Goal: Task Accomplishment & Management: Use online tool/utility

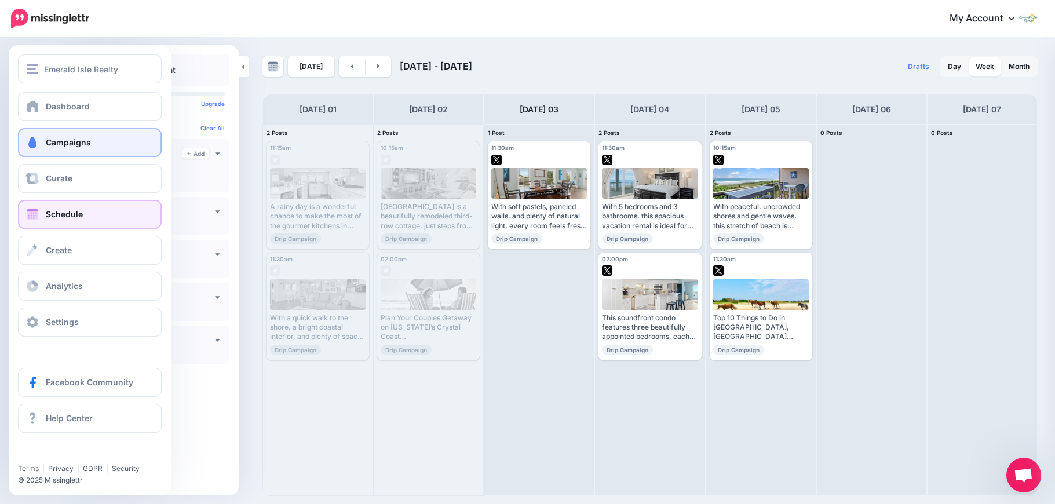
click at [42, 145] on link "Campaigns" at bounding box center [90, 142] width 144 height 29
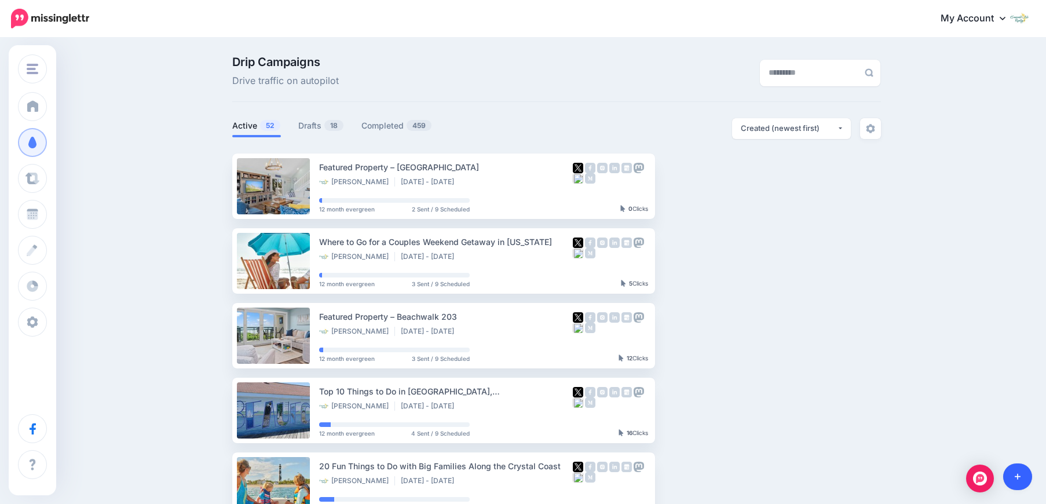
click at [1015, 479] on icon at bounding box center [1018, 477] width 6 height 8
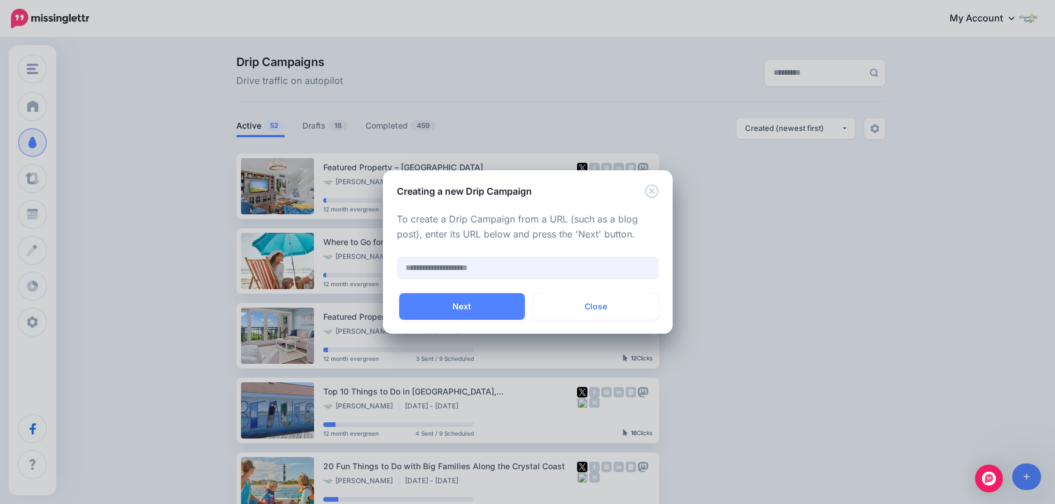
paste input "**********"
type input "**********"
click at [508, 310] on button "Next" at bounding box center [462, 306] width 126 height 27
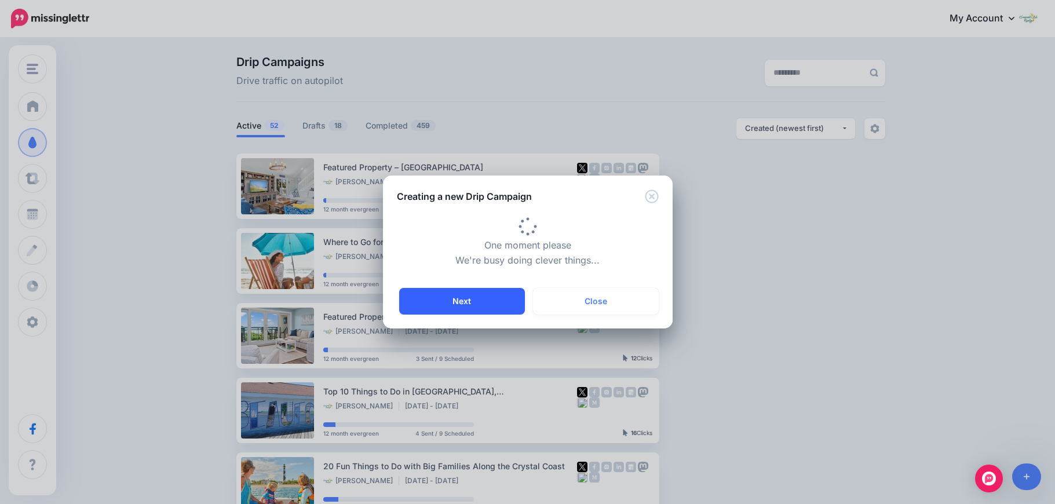
scroll to position [0, 0]
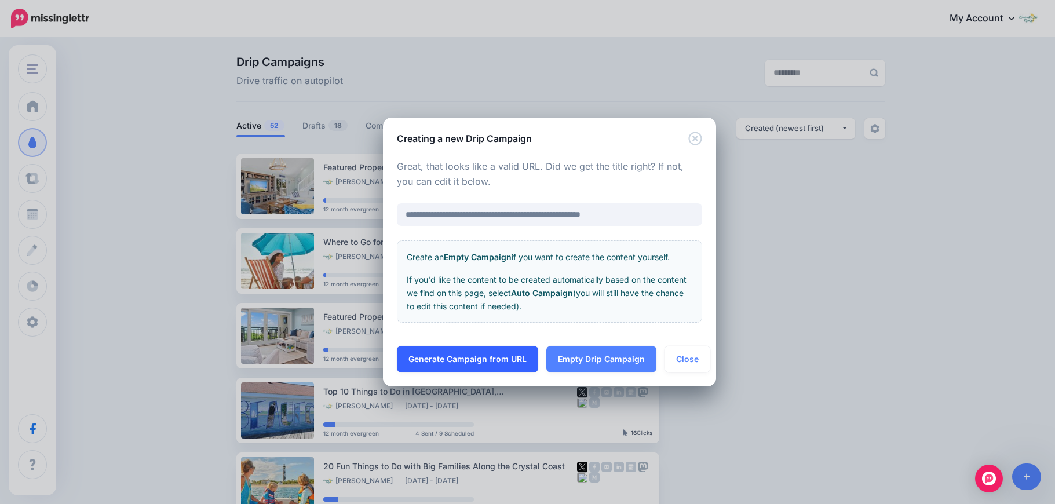
click at [516, 358] on link "Generate Campaign from URL" at bounding box center [467, 359] width 141 height 27
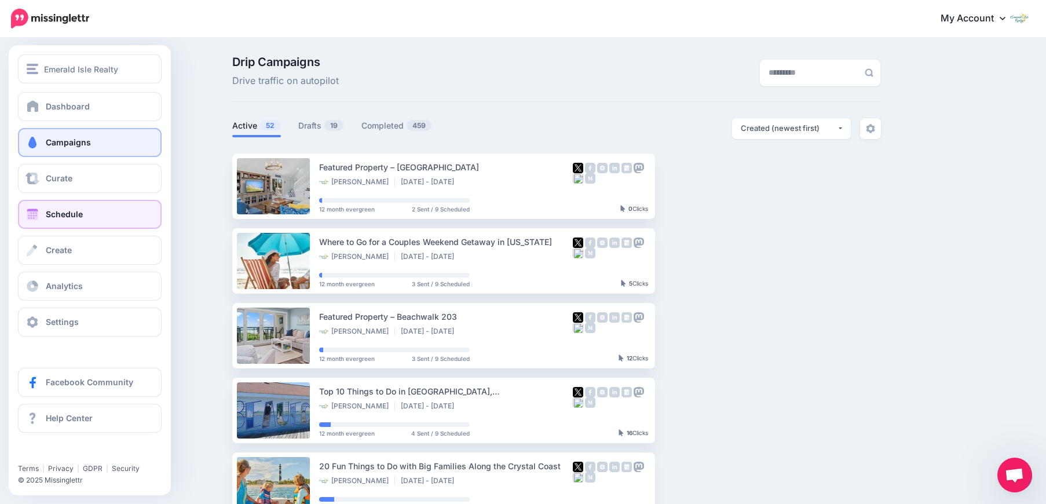
click at [42, 207] on link "Schedule" at bounding box center [90, 214] width 144 height 29
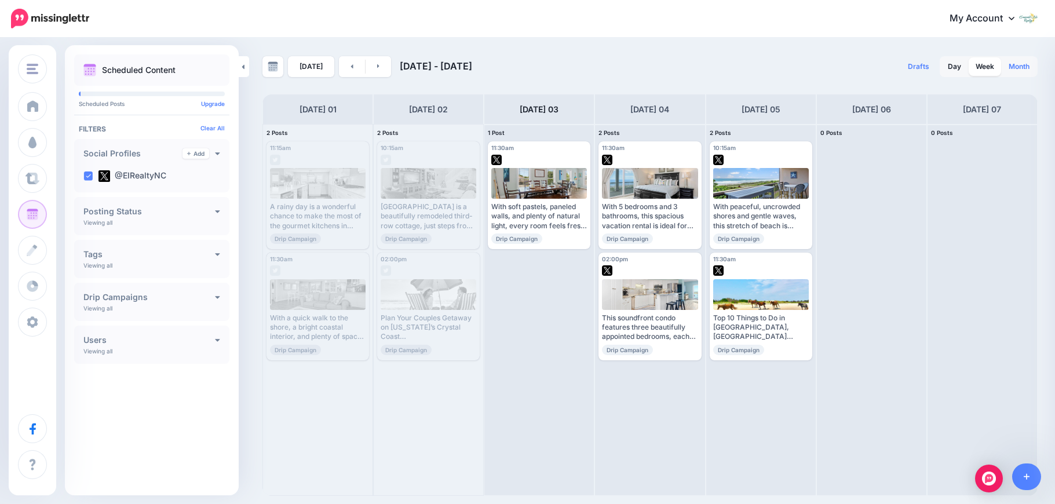
click at [1010, 65] on link "Month" at bounding box center [1019, 66] width 35 height 19
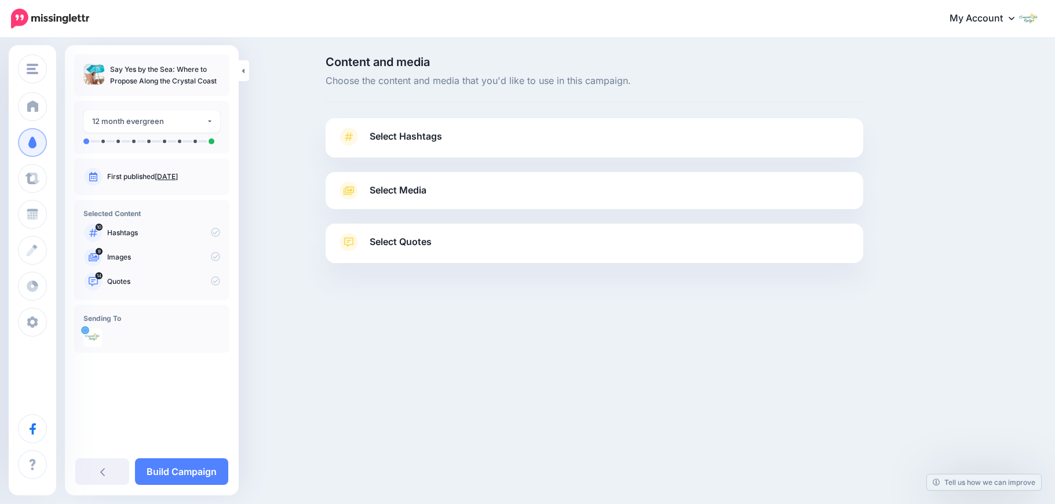
click at [786, 144] on link "Select Hashtags" at bounding box center [594, 142] width 514 height 30
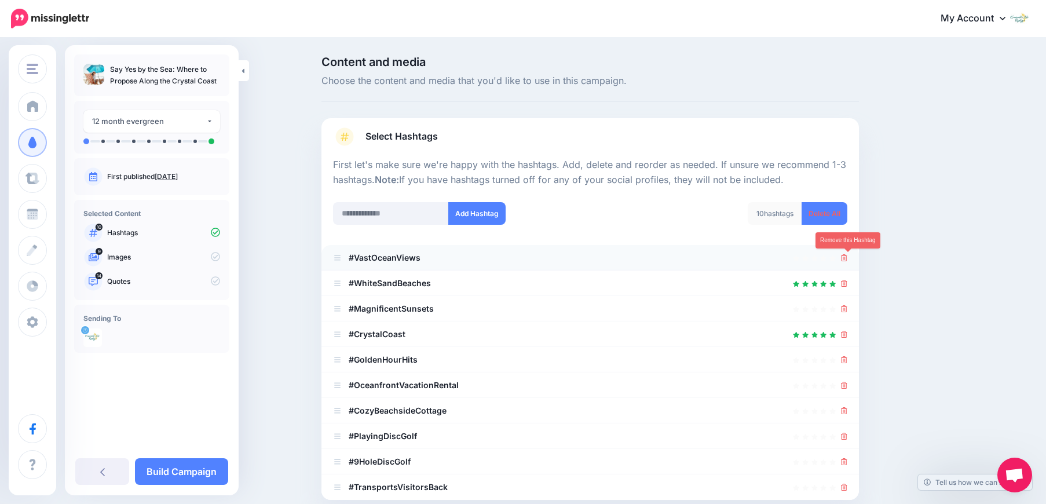
click at [848, 257] on icon at bounding box center [844, 257] width 6 height 7
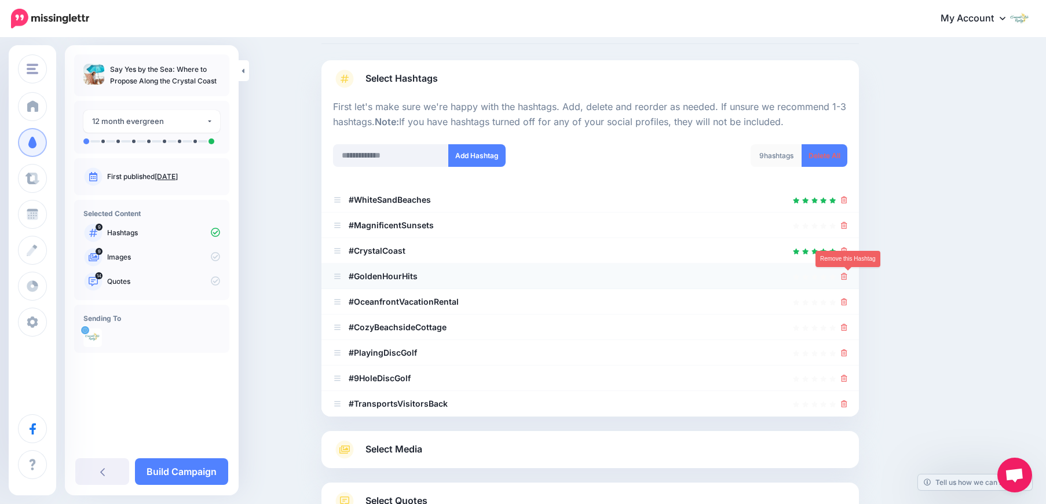
click at [848, 276] on icon at bounding box center [844, 276] width 6 height 7
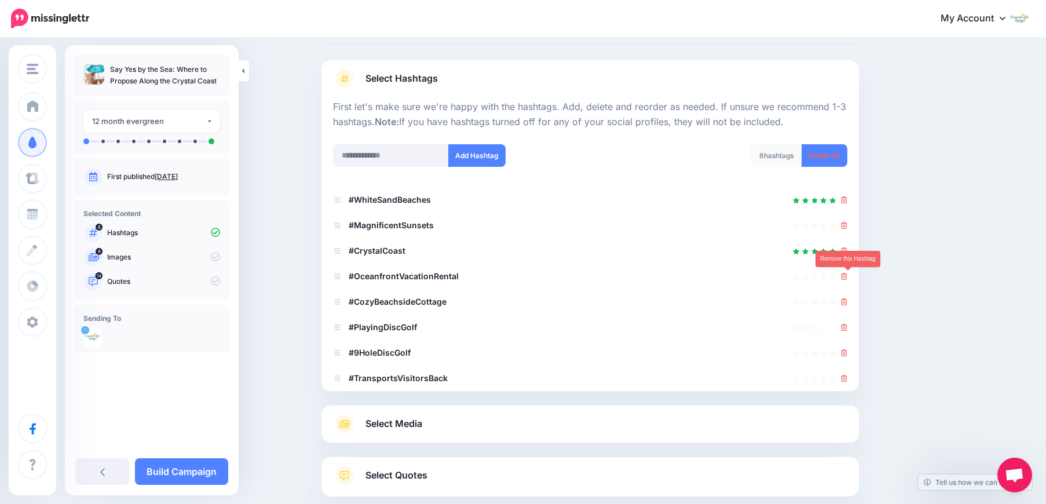
click at [848, 276] on icon at bounding box center [844, 276] width 6 height 7
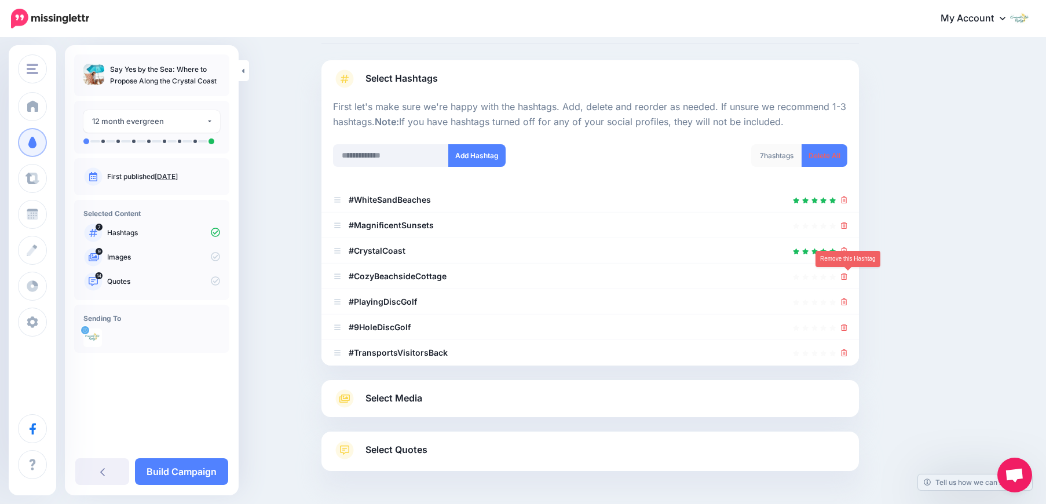
click at [848, 276] on icon at bounding box center [844, 276] width 6 height 7
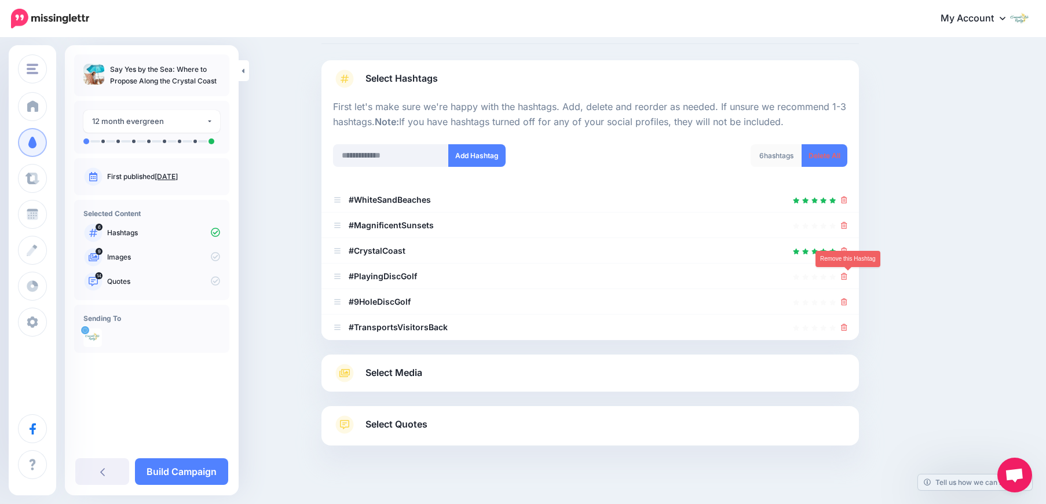
click at [848, 276] on icon at bounding box center [844, 276] width 6 height 7
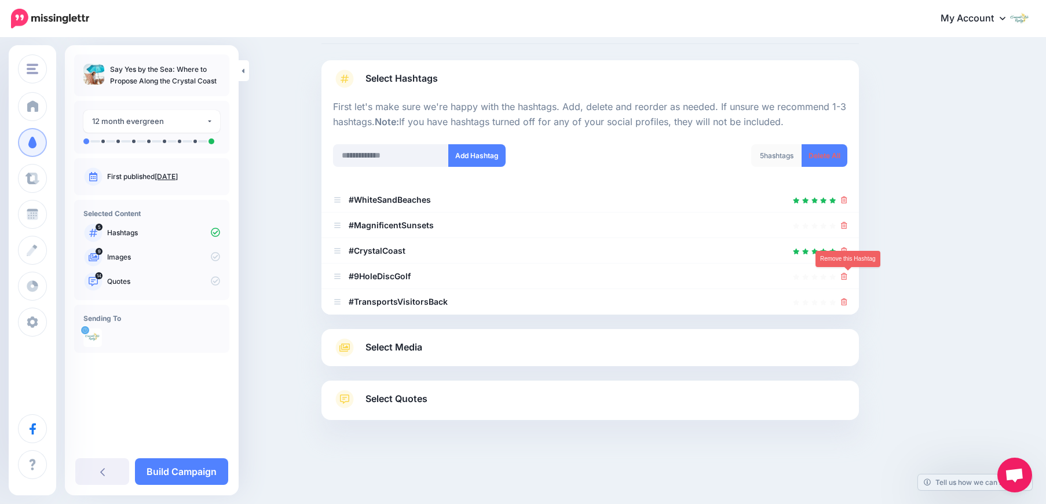
click at [848, 276] on icon at bounding box center [844, 276] width 6 height 7
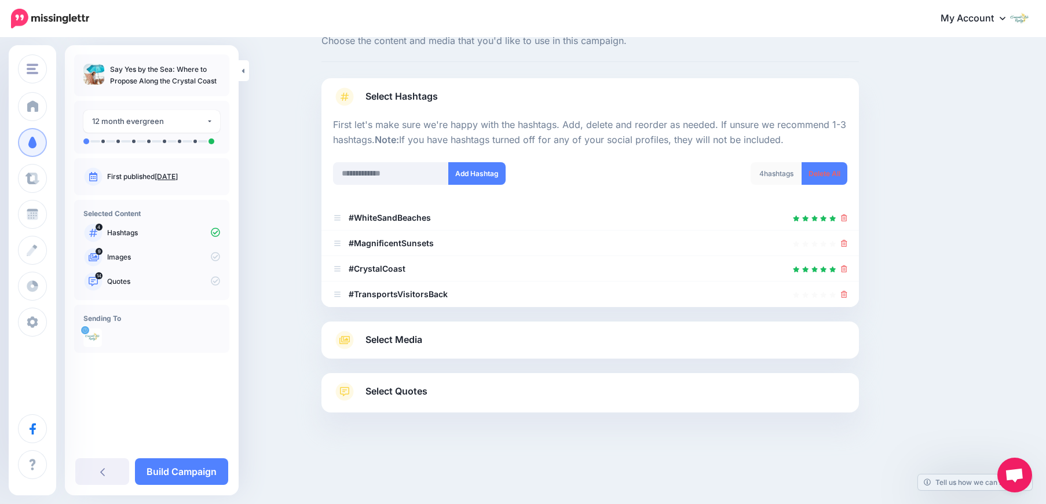
scroll to position [40, 0]
click at [848, 294] on icon at bounding box center [844, 294] width 6 height 7
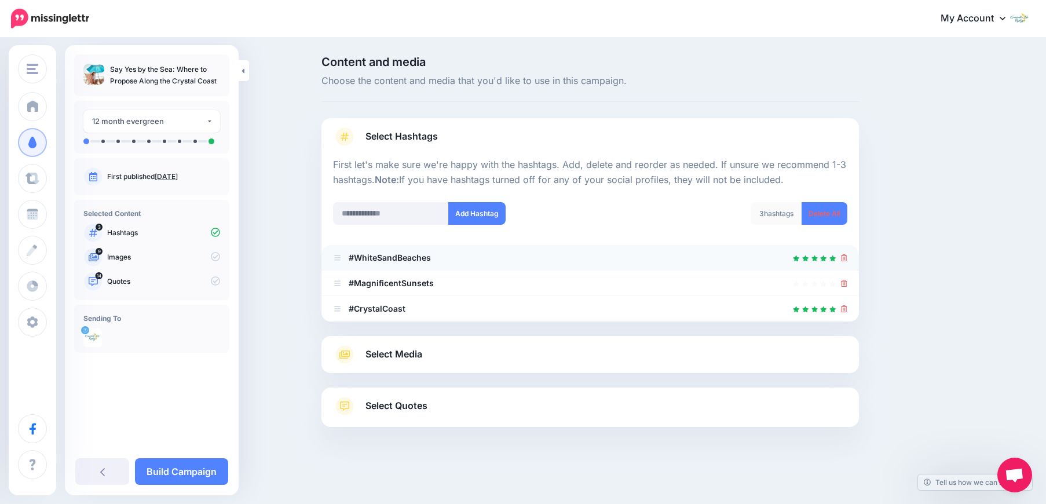
scroll to position [0, 0]
click at [847, 282] on icon at bounding box center [849, 283] width 6 height 7
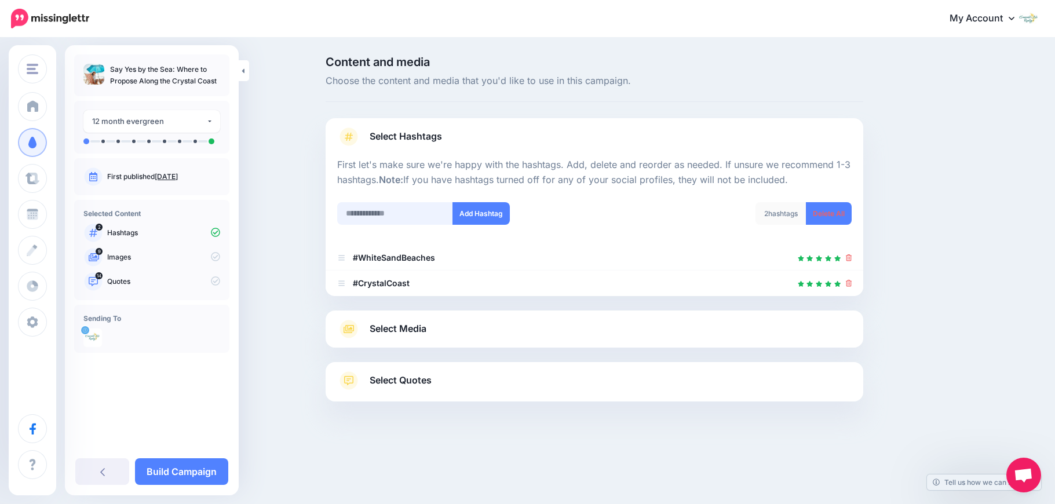
click at [413, 219] on input "text" at bounding box center [395, 213] width 116 height 23
type input "*"
type input "*******"
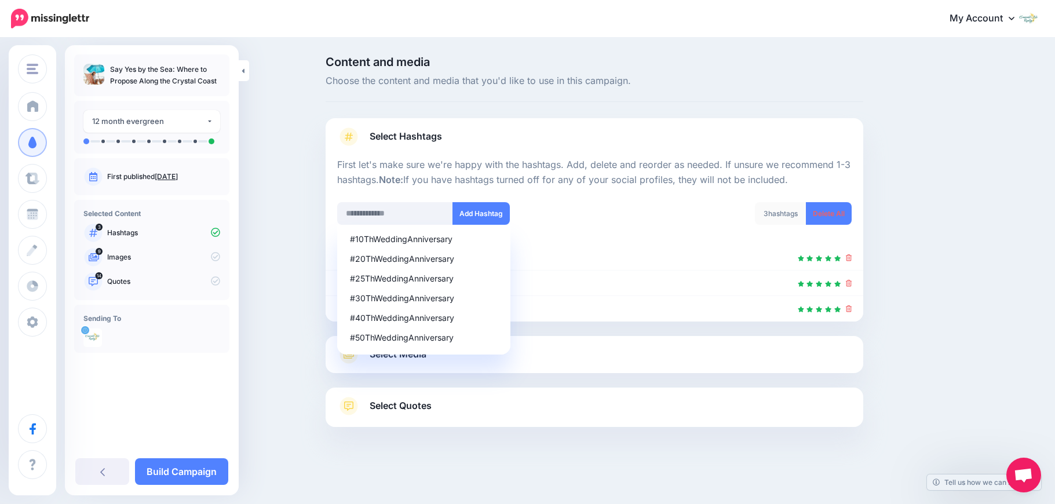
click at [947, 221] on div "Content and media Choose the content and media that you'd like to use in this c…" at bounding box center [650, 270] width 666 height 429
click at [947, 308] on div "Content and media Choose the content and media that you'd like to use in this c…" at bounding box center [650, 270] width 666 height 429
click at [285, 234] on div "Content and media Choose the content and media that you'd like to use in this c…" at bounding box center [527, 270] width 1055 height 463
click at [333, 239] on div "#10ThWeddingAnniversary #20ThWeddingAnniversary #25ThWeddingAnniversary #30ThWe…" at bounding box center [462, 220] width 266 height 37
click at [966, 306] on div "Content and media Choose the content and media that you'd like to use in this c…" at bounding box center [650, 270] width 666 height 429
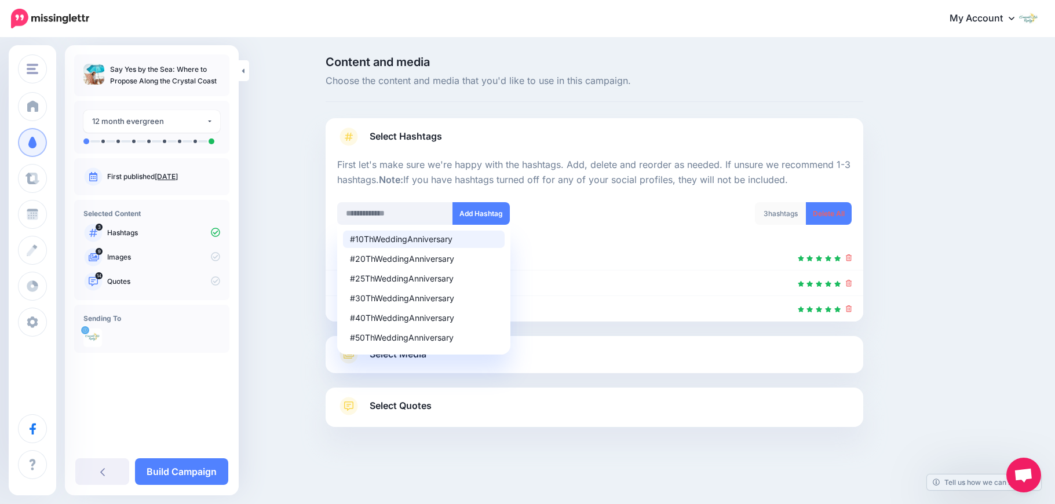
click at [964, 311] on div "Content and media Choose the content and media that you'd like to use in this c…" at bounding box center [650, 270] width 666 height 429
click at [579, 301] on li "#CrystalCoast" at bounding box center [595, 308] width 538 height 25
click at [430, 211] on input "text" at bounding box center [395, 213] width 116 height 23
click at [974, 184] on div "Content and media Choose the content and media that you'd like to use in this c…" at bounding box center [650, 270] width 666 height 429
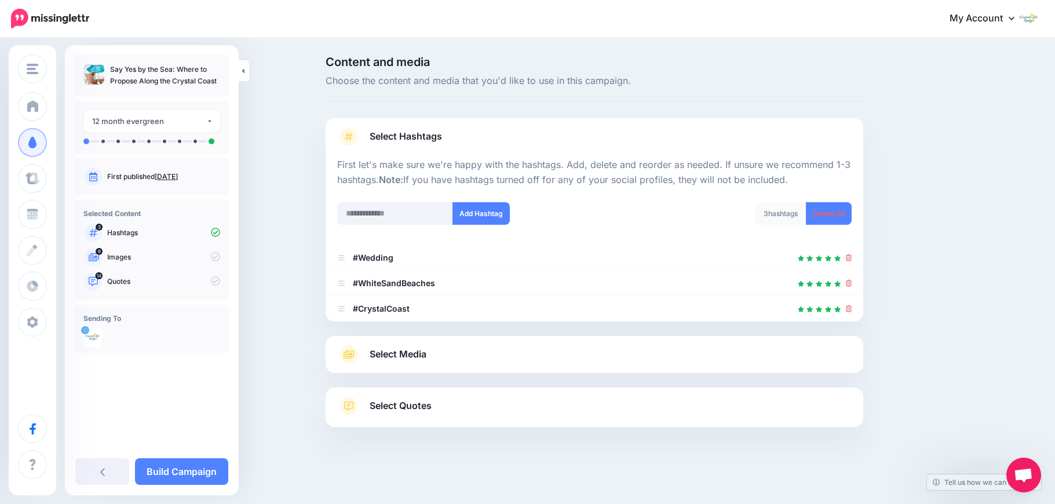
click at [754, 356] on link "Select Media" at bounding box center [594, 354] width 514 height 19
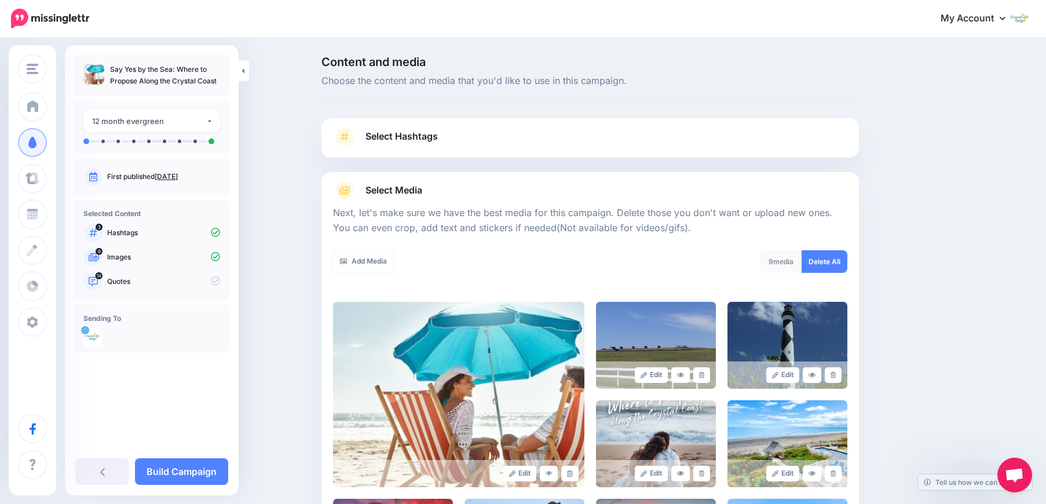
scroll to position [220, 0]
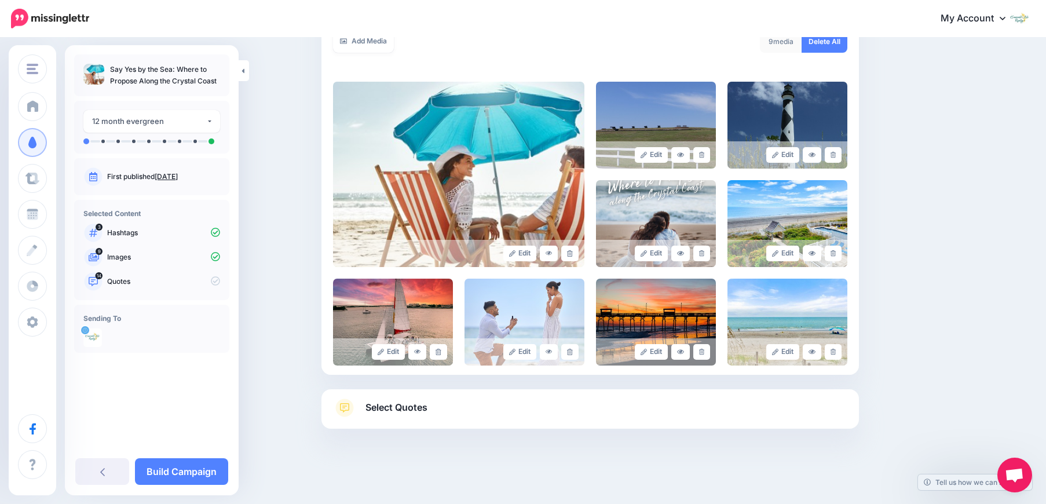
drag, startPoint x: 408, startPoint y: 408, endPoint x: 417, endPoint y: 407, distance: 8.8
click at [408, 407] on span "Select Quotes" at bounding box center [397, 408] width 62 height 16
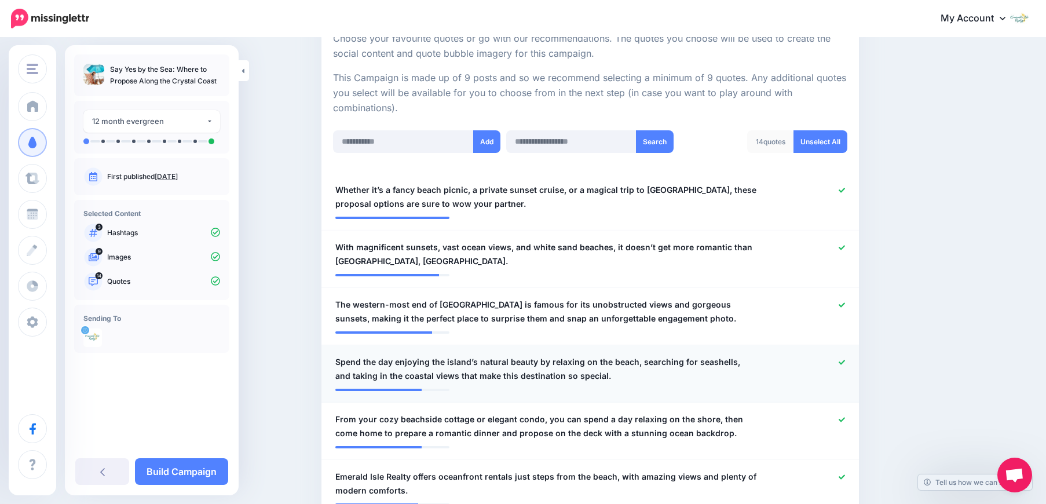
scroll to position [290, 0]
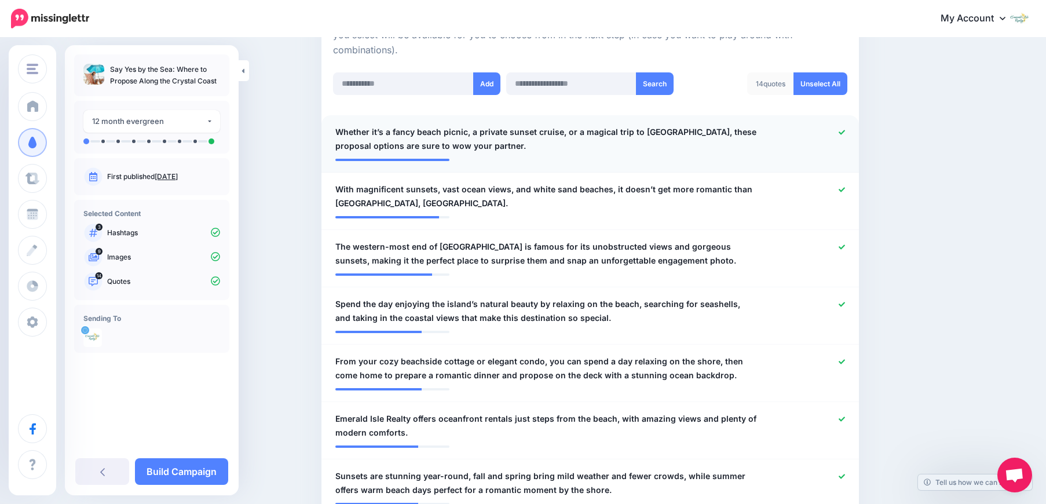
click at [845, 133] on icon at bounding box center [842, 132] width 6 height 5
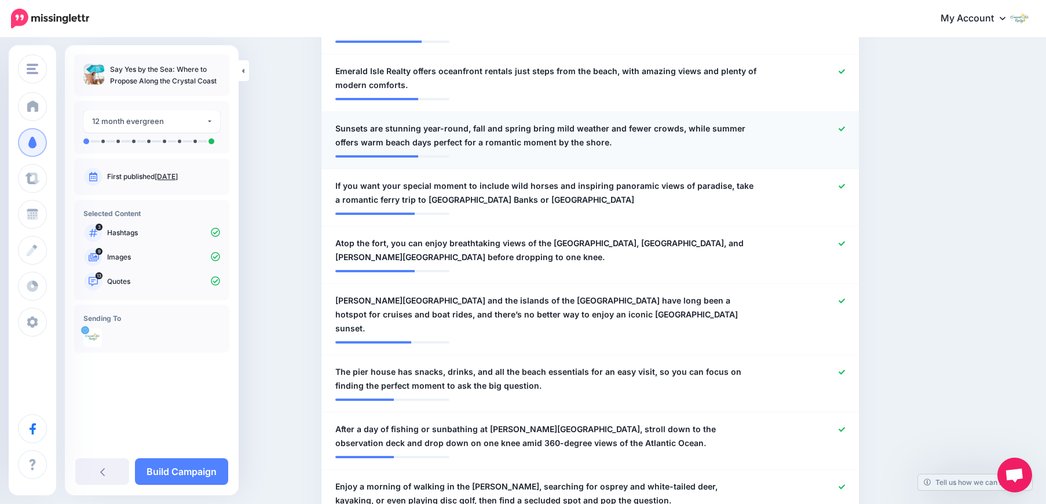
scroll to position [811, 0]
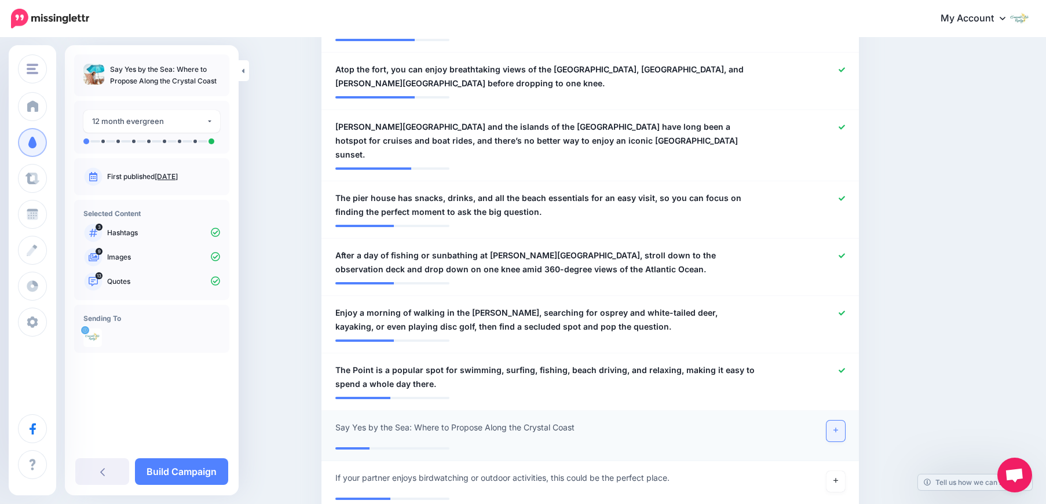
click at [834, 421] on link at bounding box center [836, 431] width 19 height 21
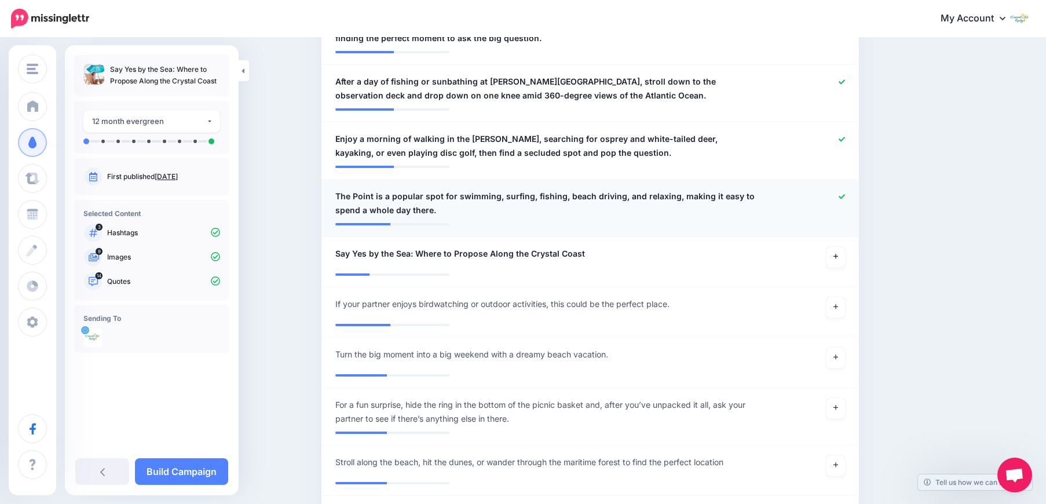
scroll to position [1043, 0]
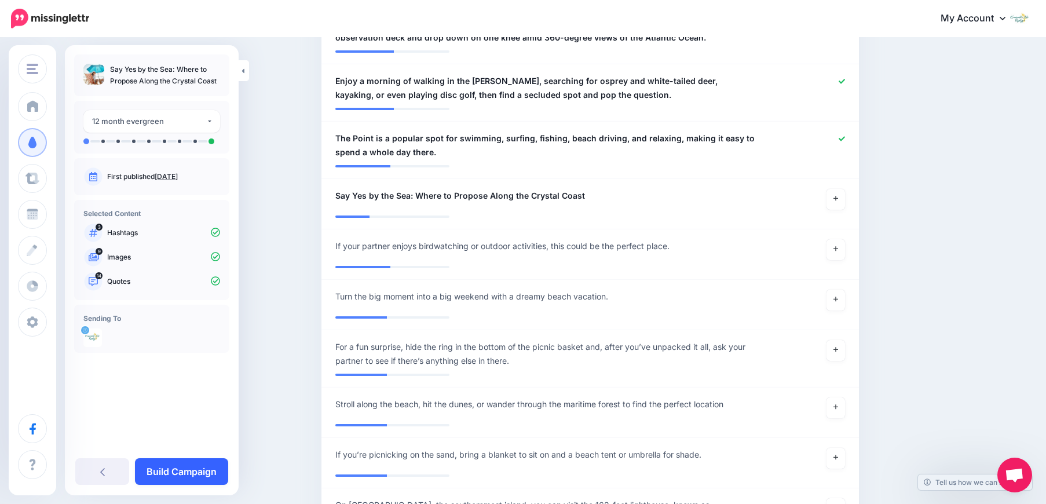
click at [192, 466] on link "Build Campaign" at bounding box center [181, 471] width 93 height 27
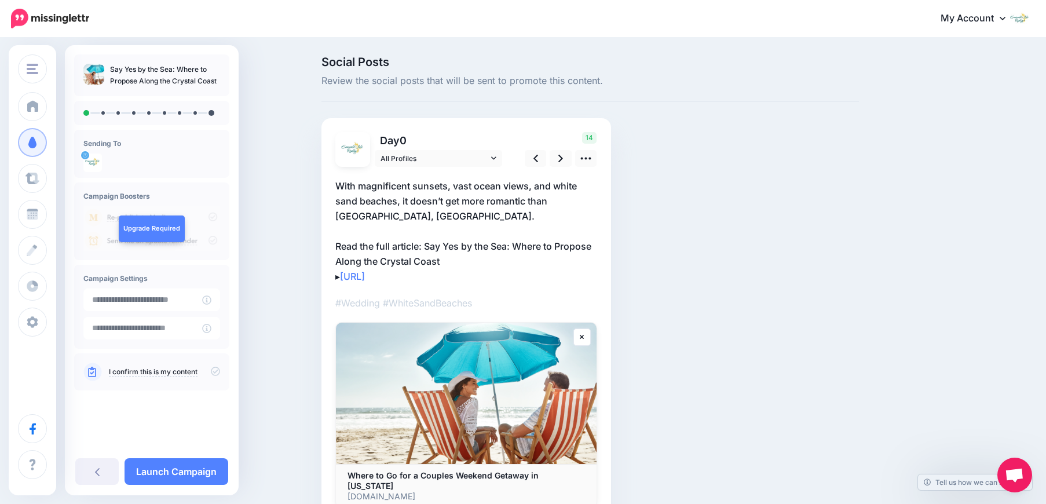
scroll to position [58, 0]
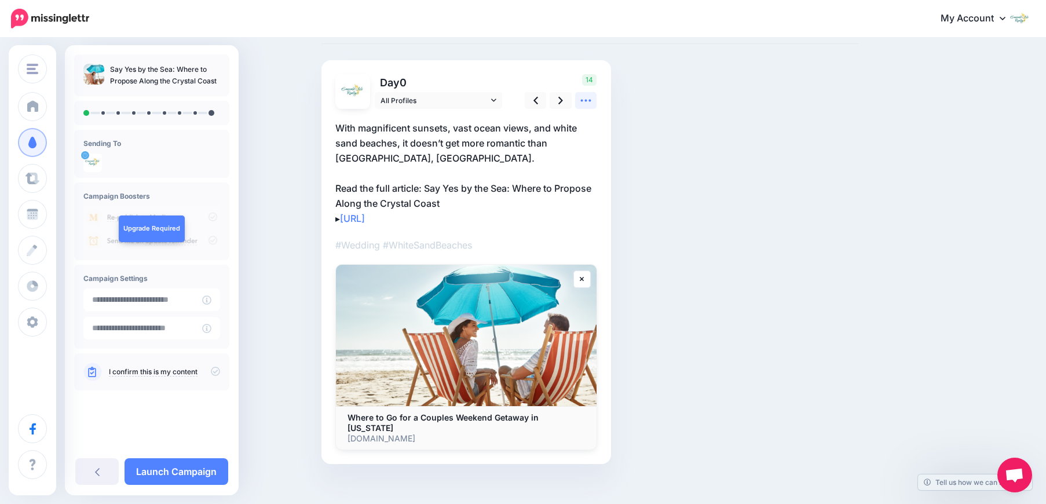
click at [592, 98] on icon at bounding box center [586, 100] width 12 height 12
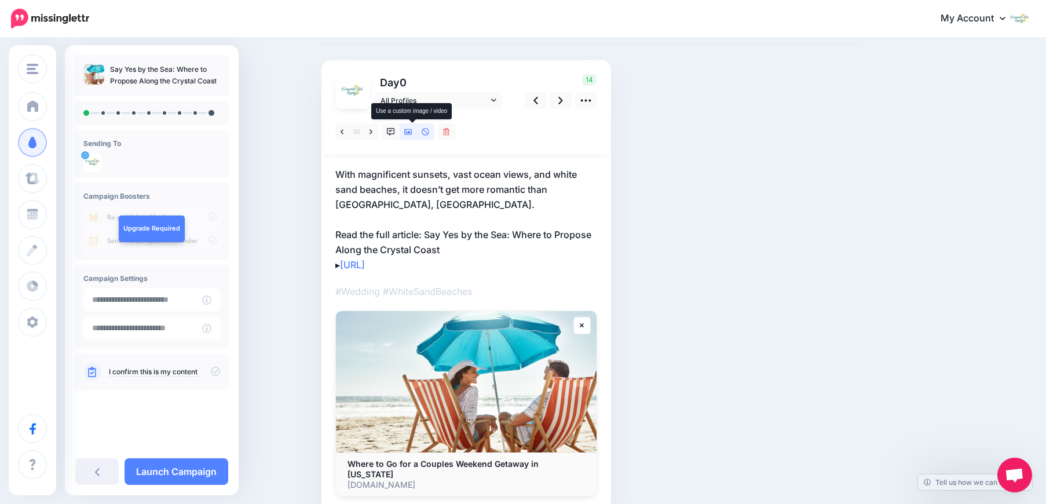
click at [413, 133] on icon at bounding box center [408, 132] width 8 height 8
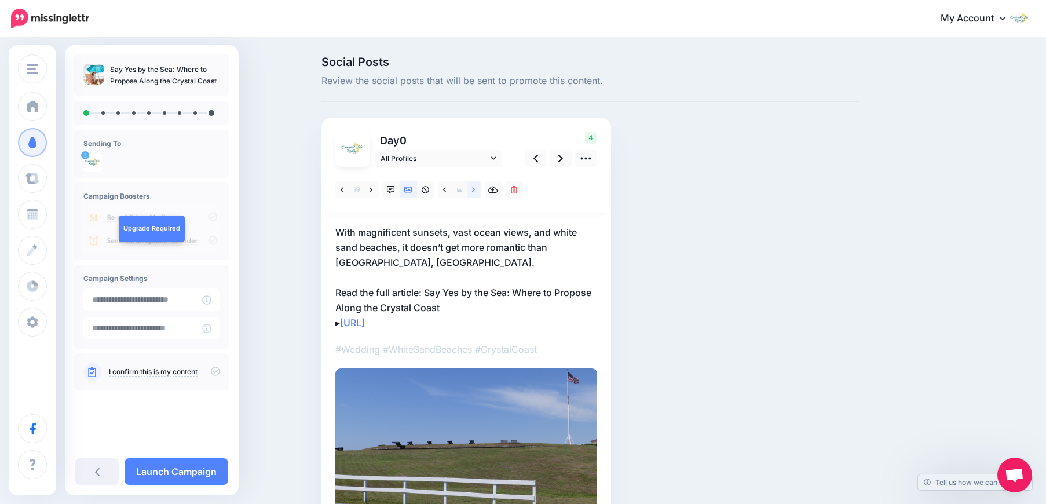
click at [475, 191] on link at bounding box center [474, 189] width 14 height 17
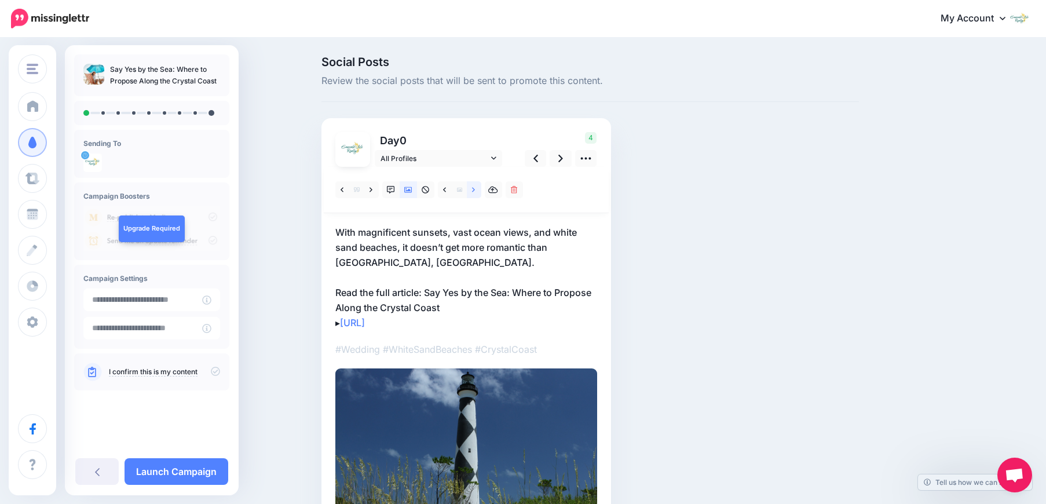
click at [475, 191] on link at bounding box center [474, 189] width 14 height 17
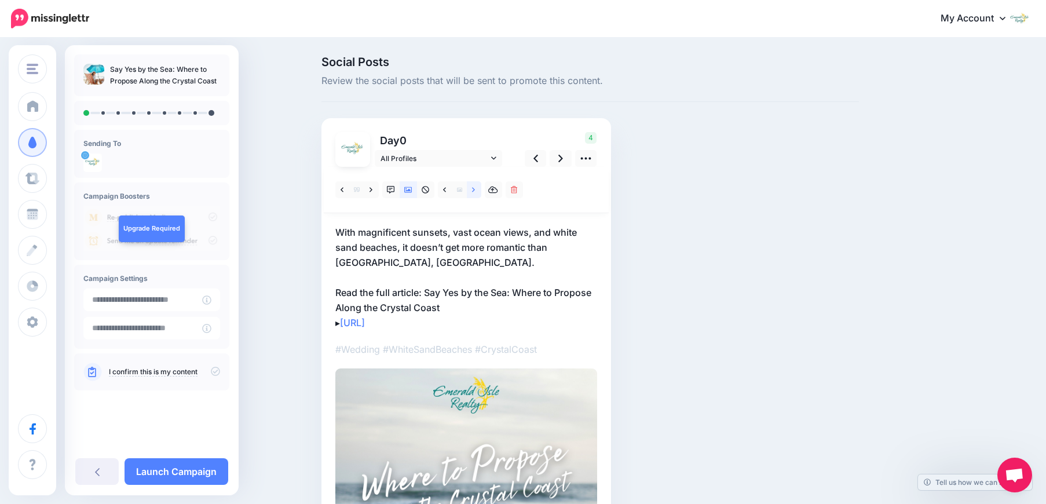
click at [475, 191] on link at bounding box center [474, 189] width 14 height 17
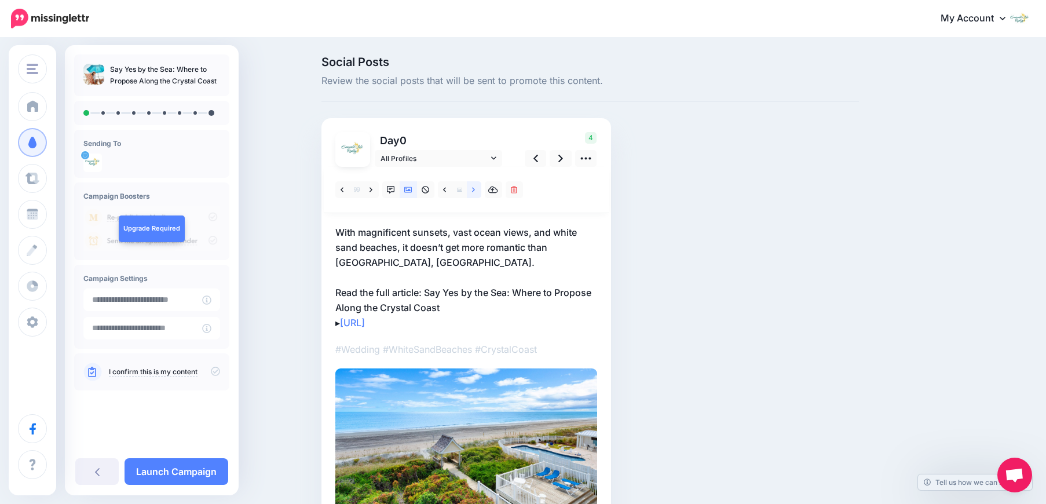
scroll to position [58, 0]
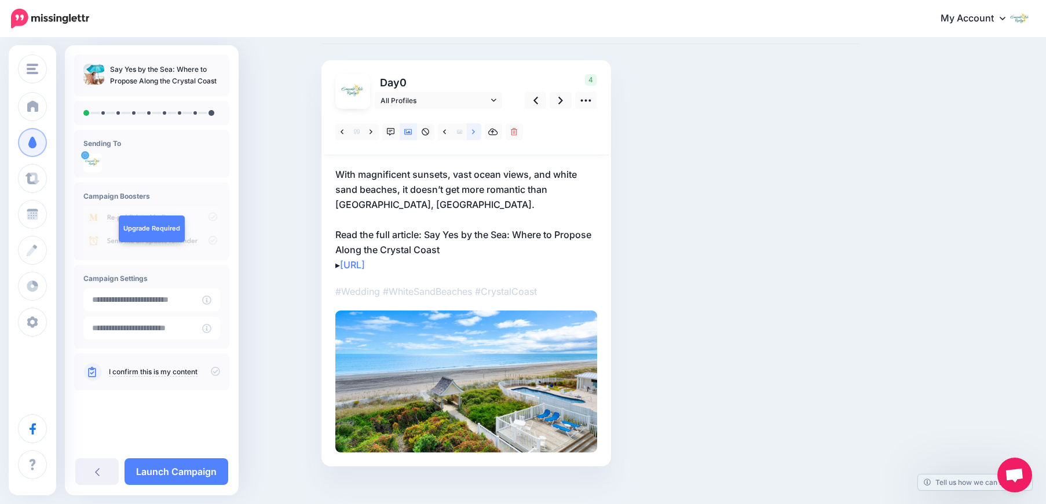
click at [475, 132] on icon at bounding box center [473, 132] width 3 height 8
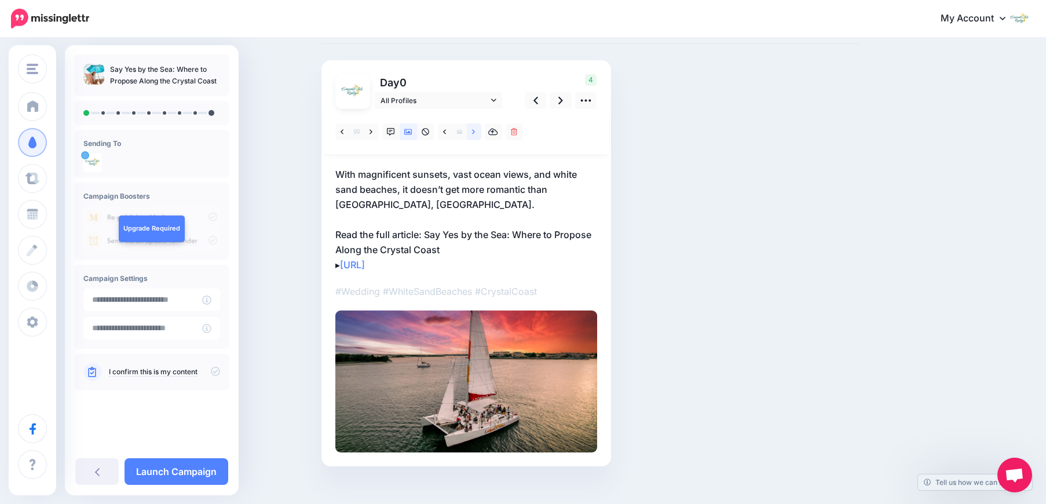
click at [475, 132] on icon at bounding box center [473, 132] width 3 height 8
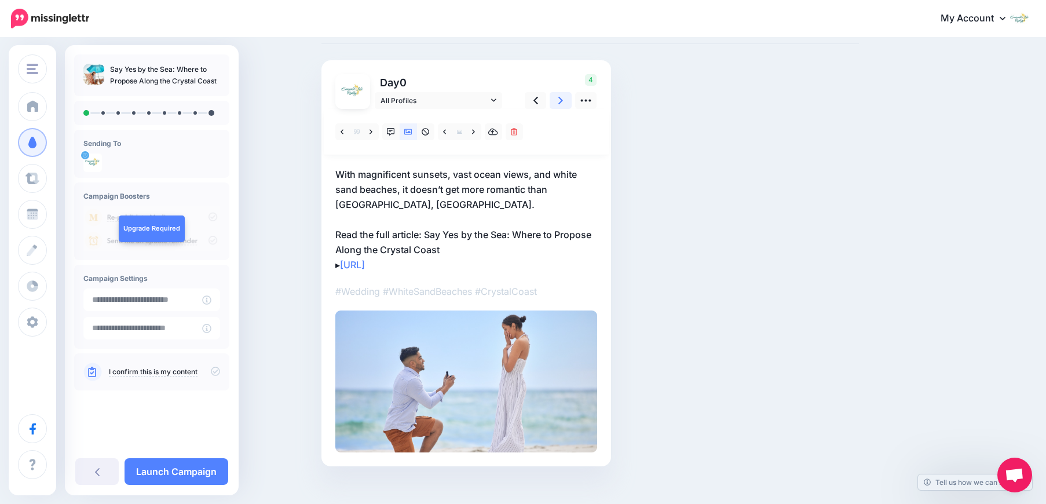
click at [563, 104] on icon at bounding box center [561, 100] width 5 height 12
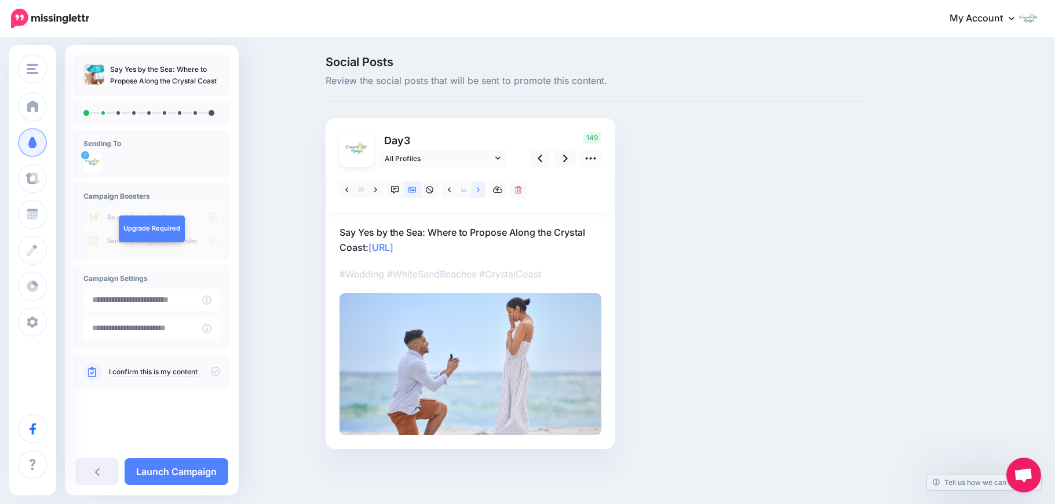
click at [475, 191] on link at bounding box center [478, 189] width 14 height 17
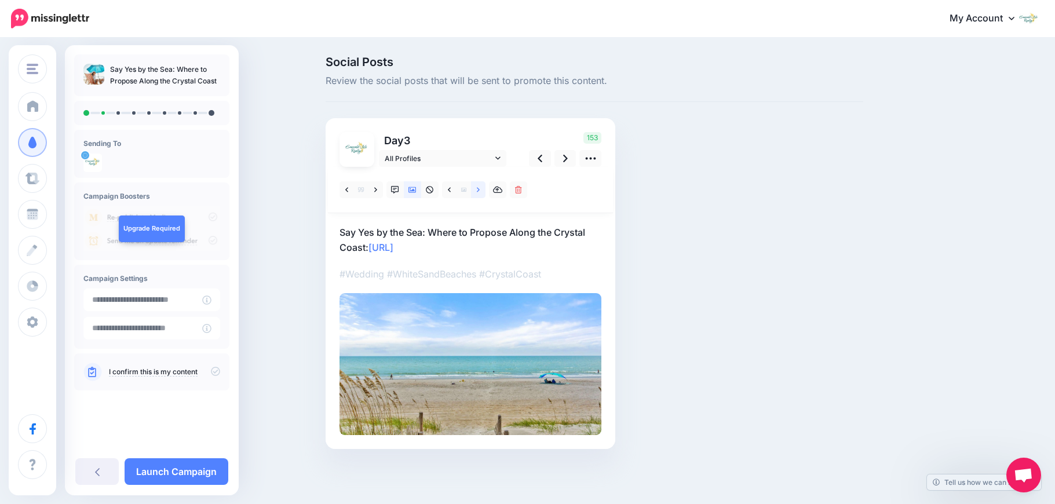
click at [475, 191] on link at bounding box center [478, 189] width 14 height 17
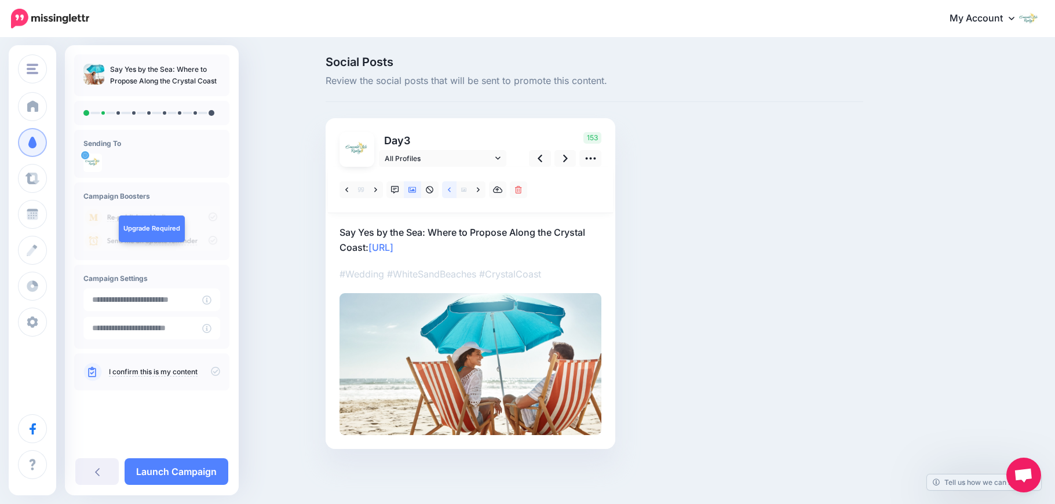
click at [448, 192] on icon at bounding box center [449, 190] width 3 height 8
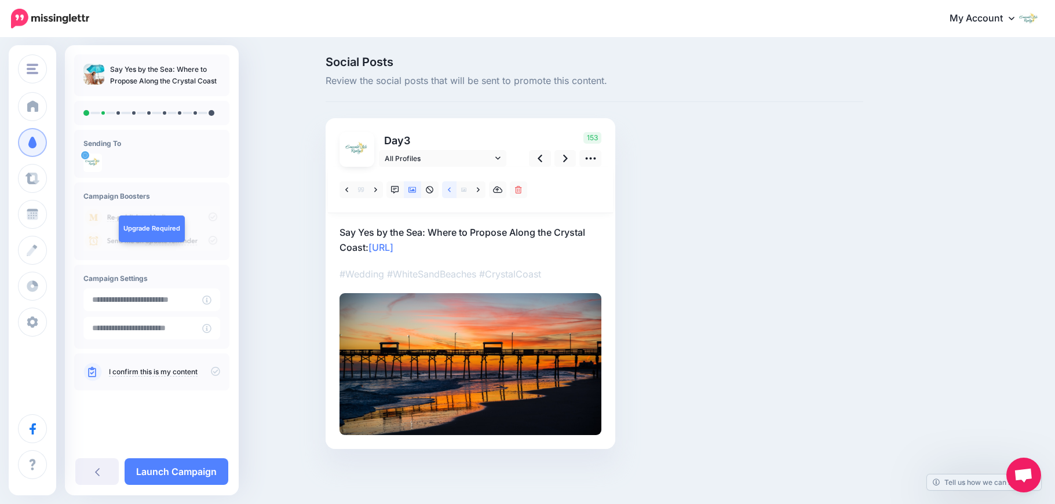
click at [448, 192] on icon at bounding box center [449, 190] width 3 height 8
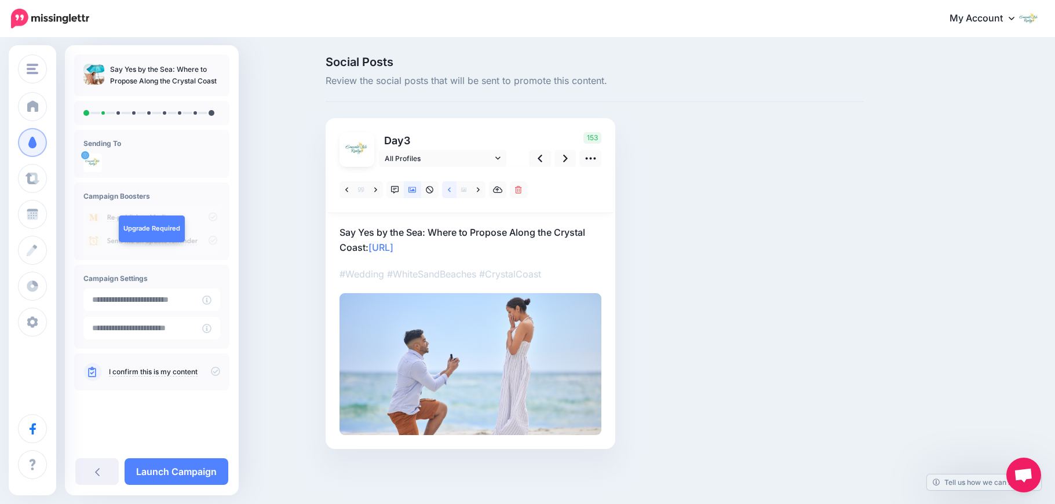
click at [448, 192] on icon at bounding box center [449, 190] width 3 height 8
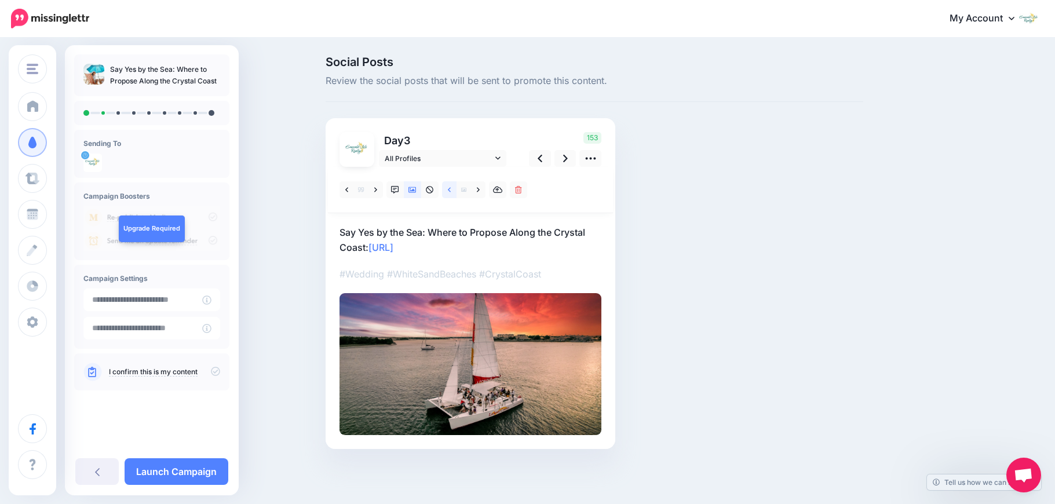
click at [449, 191] on icon at bounding box center [449, 190] width 3 height 8
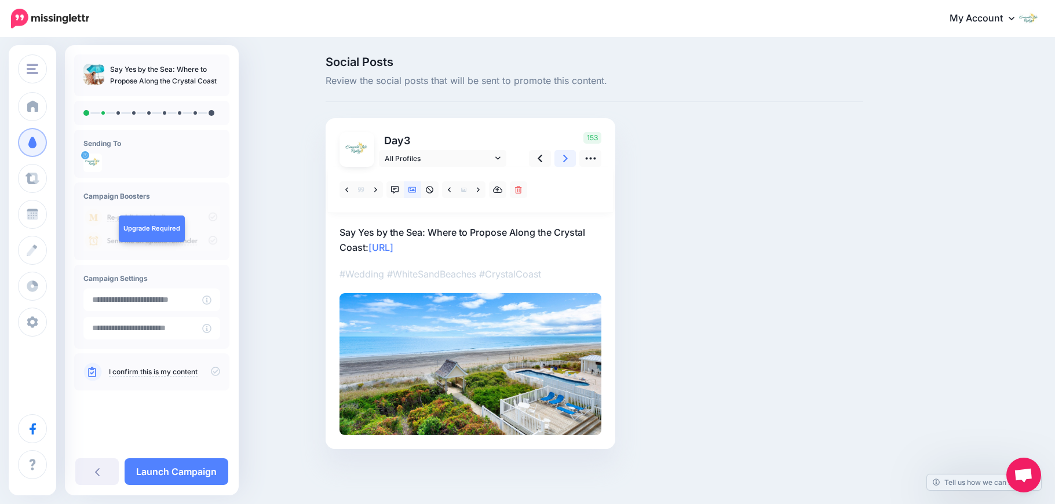
click at [562, 159] on link at bounding box center [565, 158] width 22 height 17
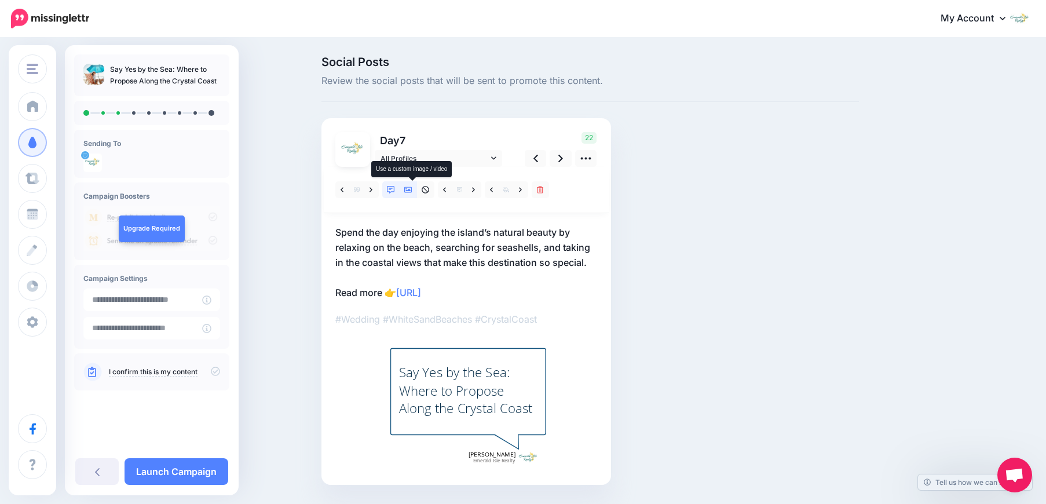
click at [413, 192] on icon at bounding box center [408, 190] width 8 height 6
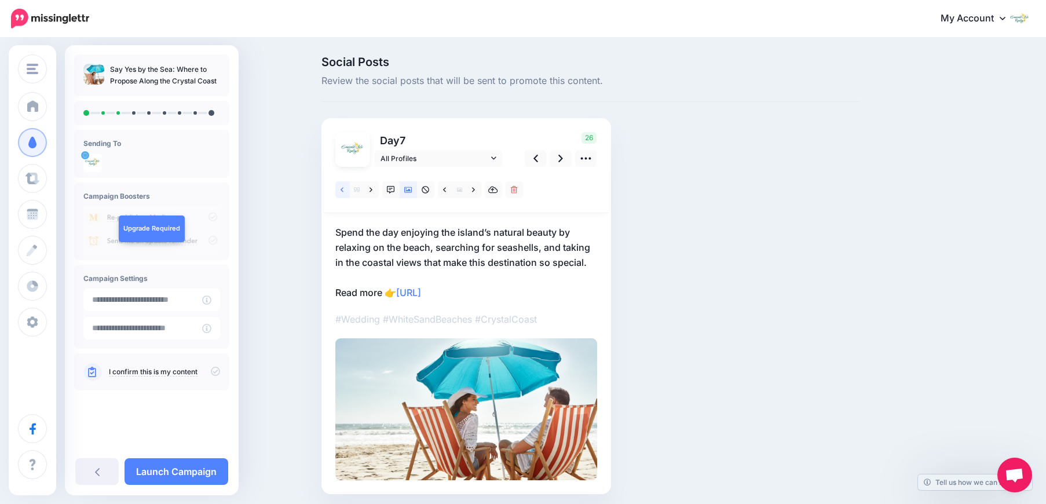
click at [349, 191] on link at bounding box center [342, 189] width 14 height 17
click at [344, 191] on icon at bounding box center [342, 190] width 3 height 8
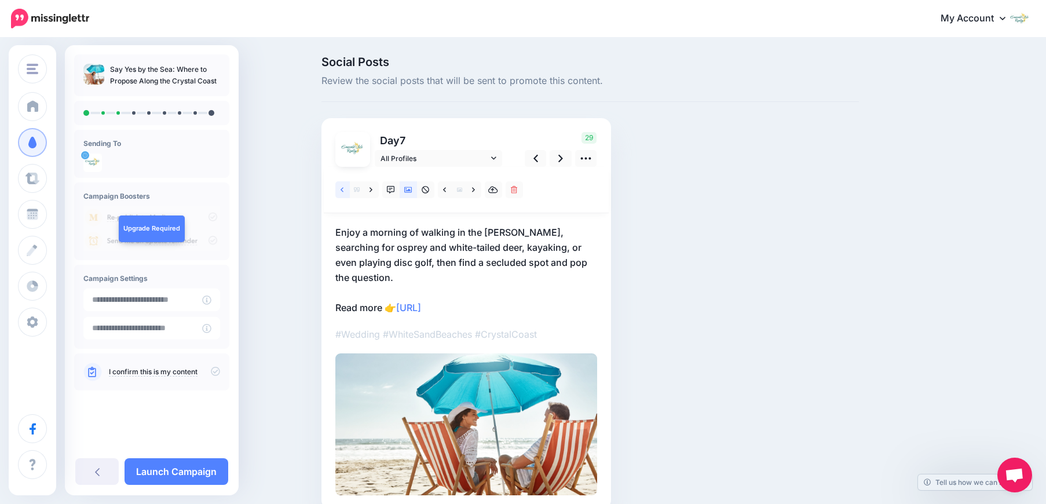
click at [344, 191] on icon at bounding box center [342, 190] width 3 height 8
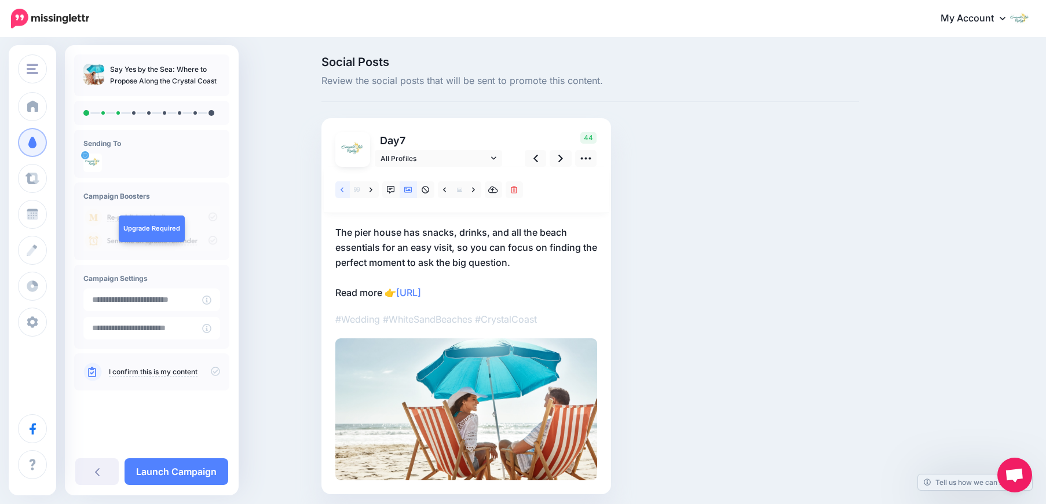
click at [344, 191] on icon at bounding box center [342, 190] width 3 height 8
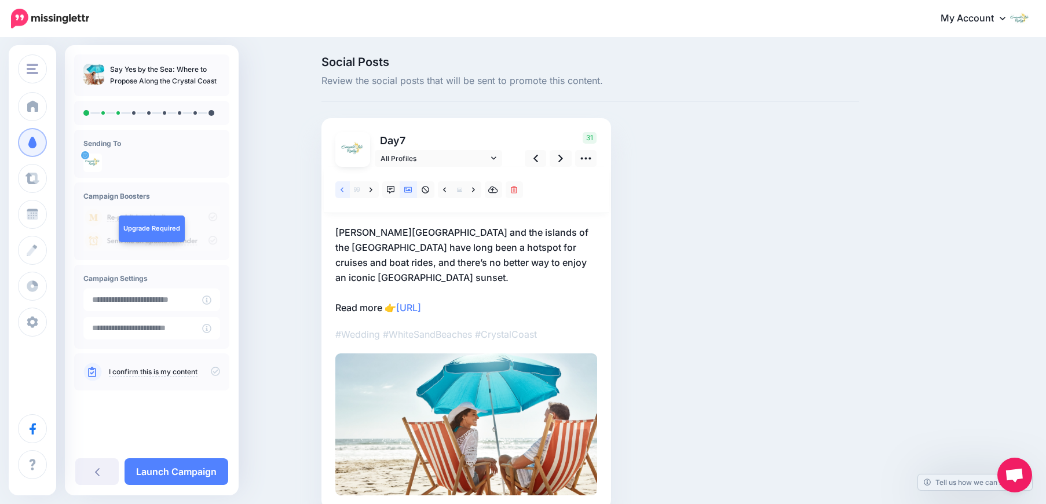
click at [344, 191] on icon at bounding box center [342, 190] width 3 height 8
click at [553, 262] on p "If you want your special moment to include wild horses and inspiring panoramic …" at bounding box center [466, 270] width 262 height 90
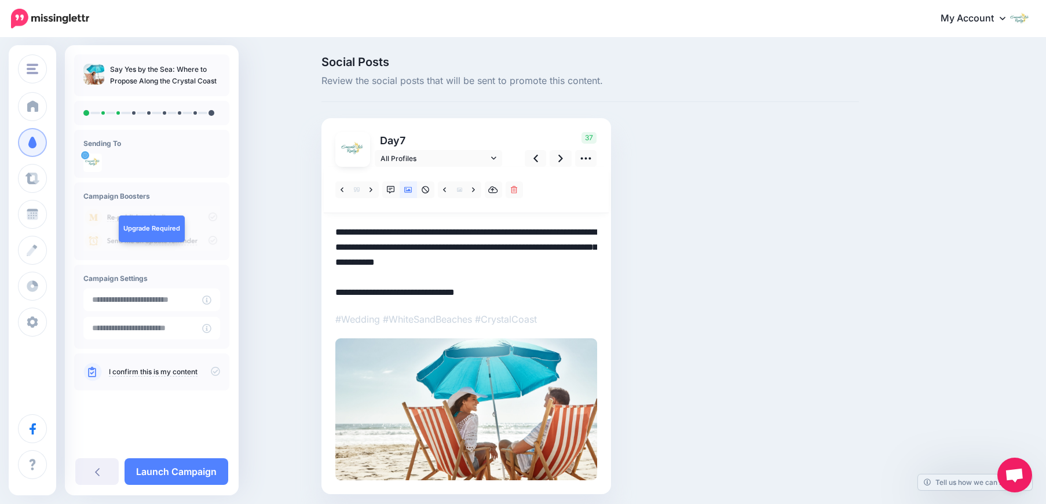
click at [553, 262] on textarea "**********" at bounding box center [466, 262] width 262 height 75
type textarea "**********"
click at [475, 191] on icon at bounding box center [473, 190] width 3 height 8
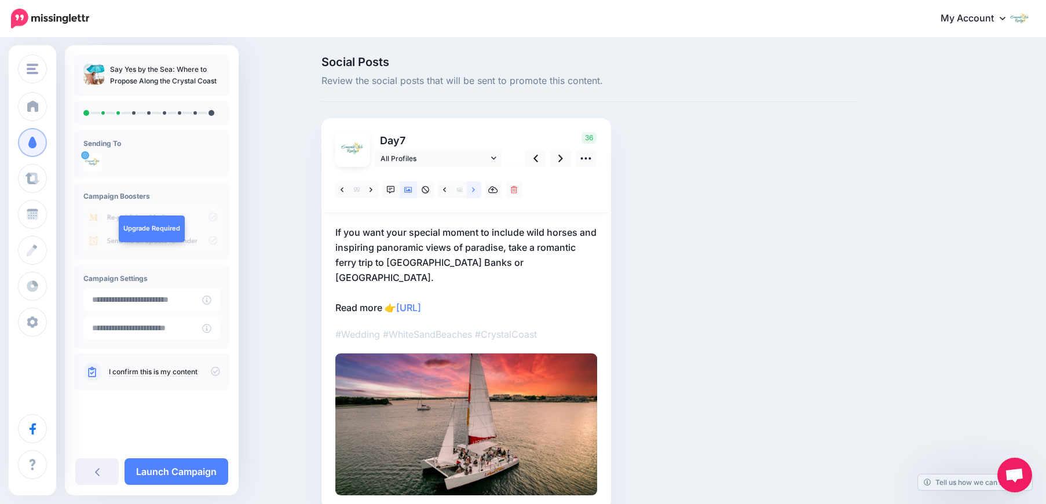
click at [475, 191] on icon at bounding box center [473, 190] width 3 height 8
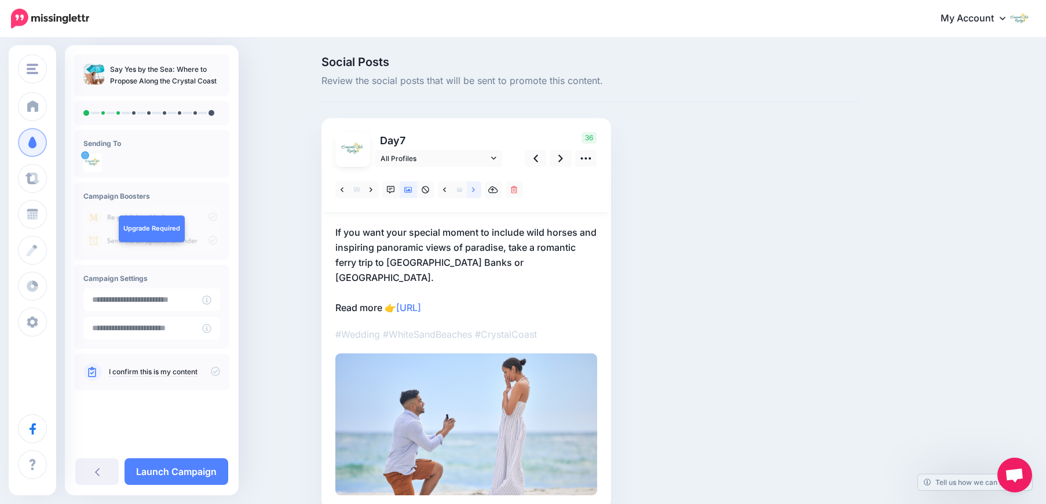
click at [476, 189] on link at bounding box center [474, 189] width 14 height 17
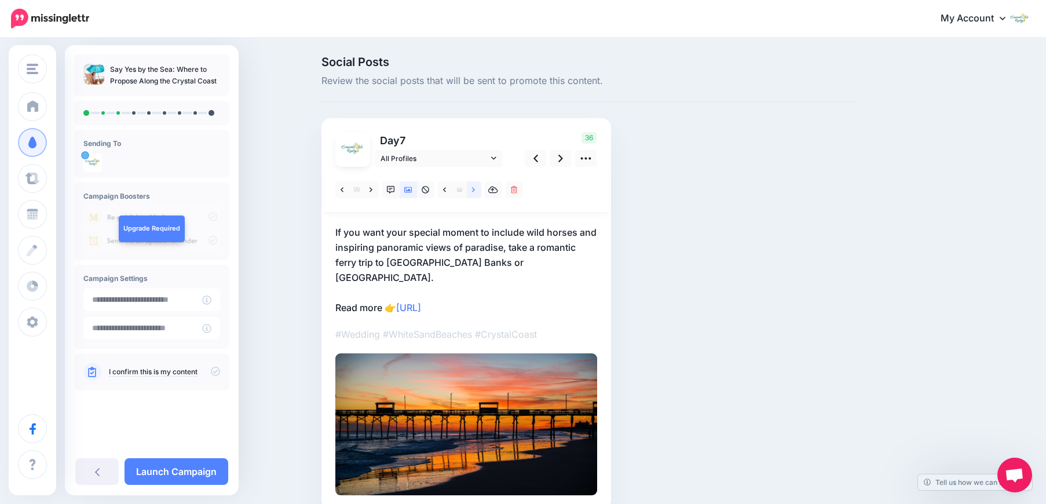
click at [475, 191] on icon at bounding box center [473, 190] width 3 height 8
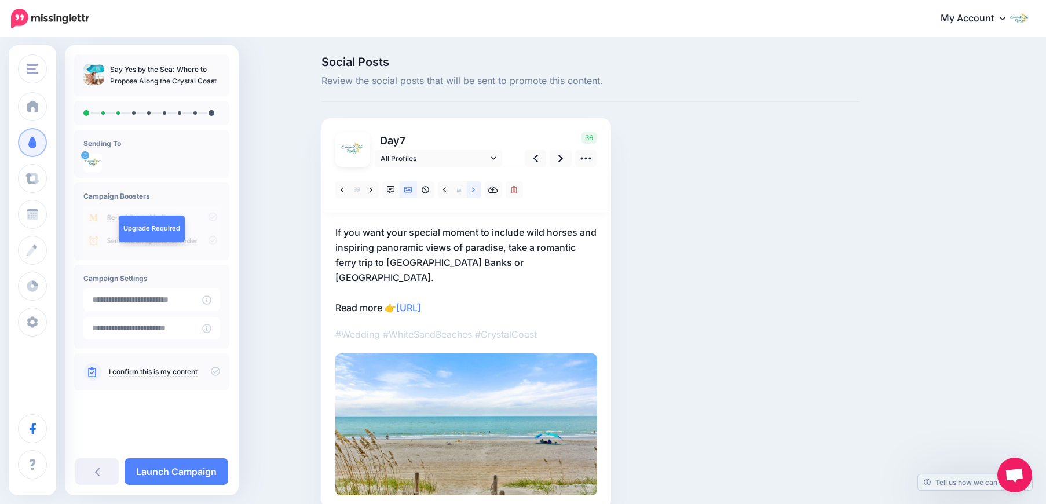
click at [475, 191] on icon at bounding box center [473, 190] width 3 height 8
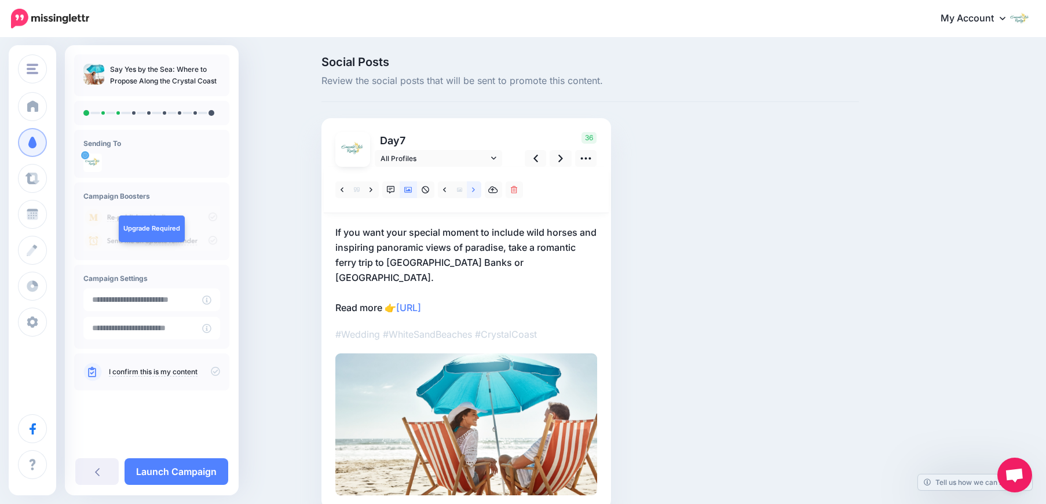
click at [475, 191] on icon at bounding box center [473, 190] width 3 height 8
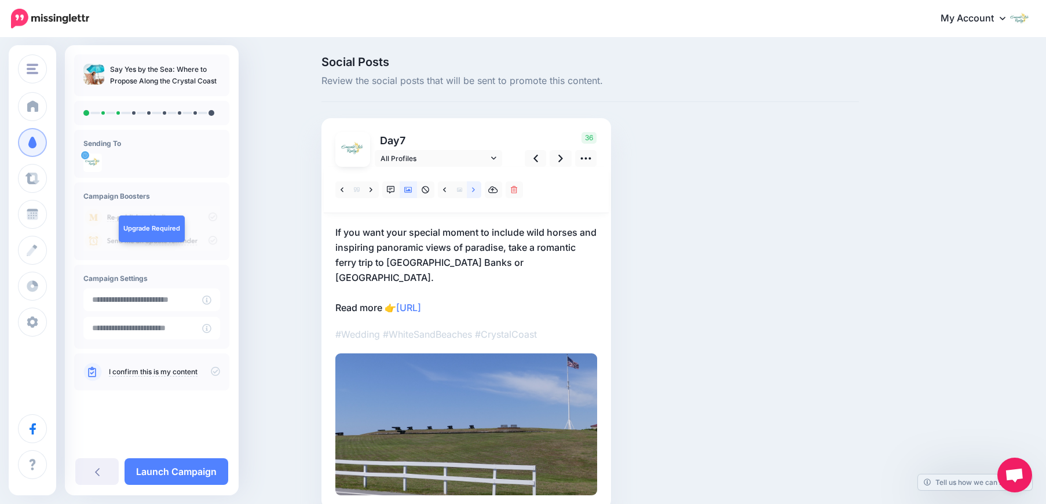
click at [475, 191] on icon at bounding box center [473, 190] width 3 height 8
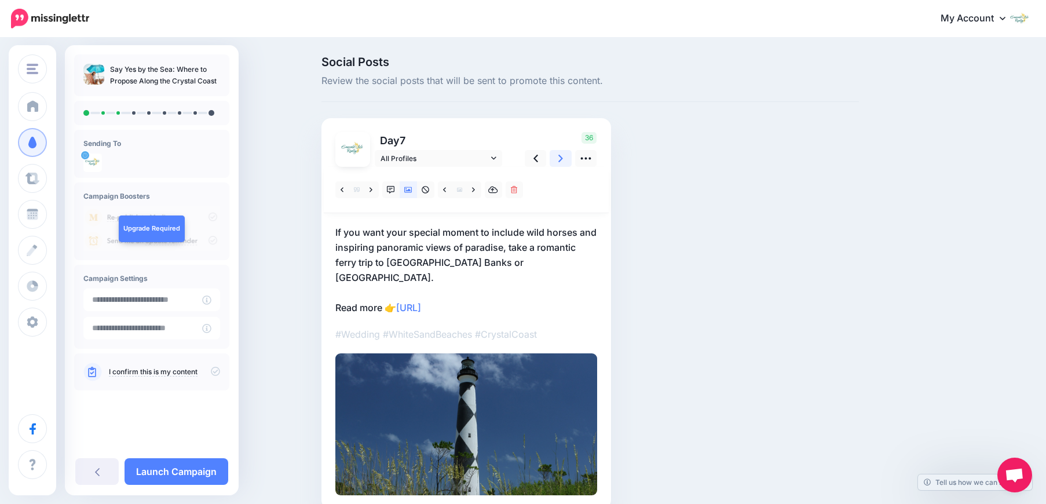
click at [562, 163] on link at bounding box center [561, 158] width 22 height 17
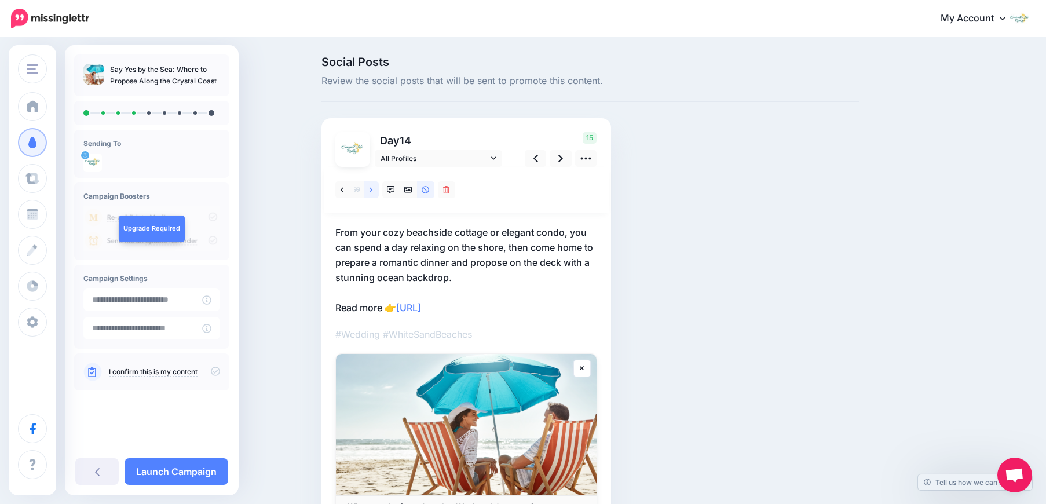
click at [373, 190] on icon at bounding box center [371, 190] width 3 height 8
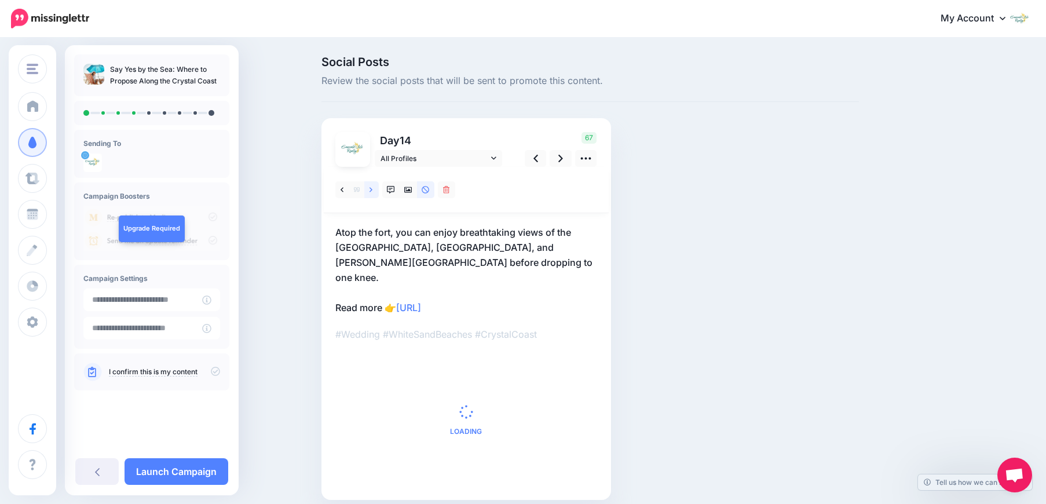
click at [373, 190] on icon at bounding box center [371, 190] width 3 height 8
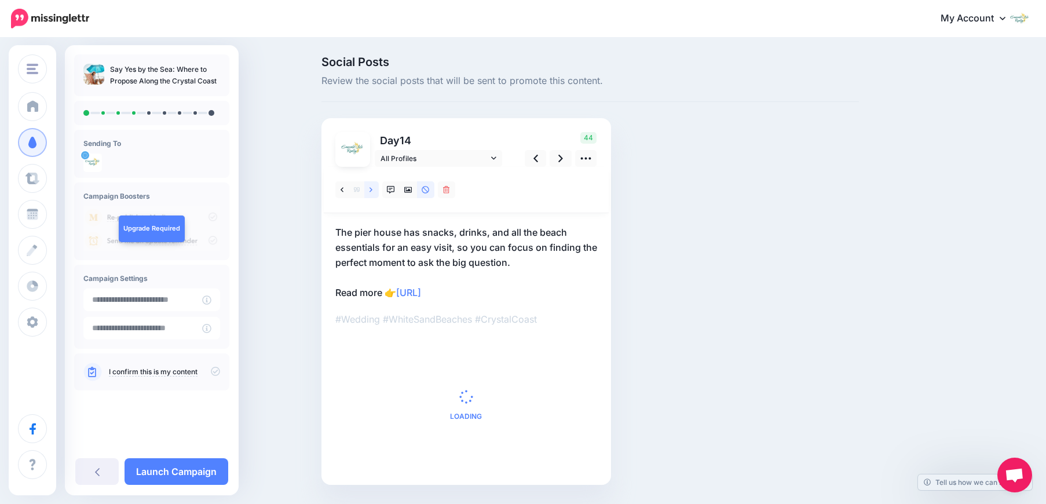
click at [373, 190] on icon at bounding box center [371, 190] width 3 height 8
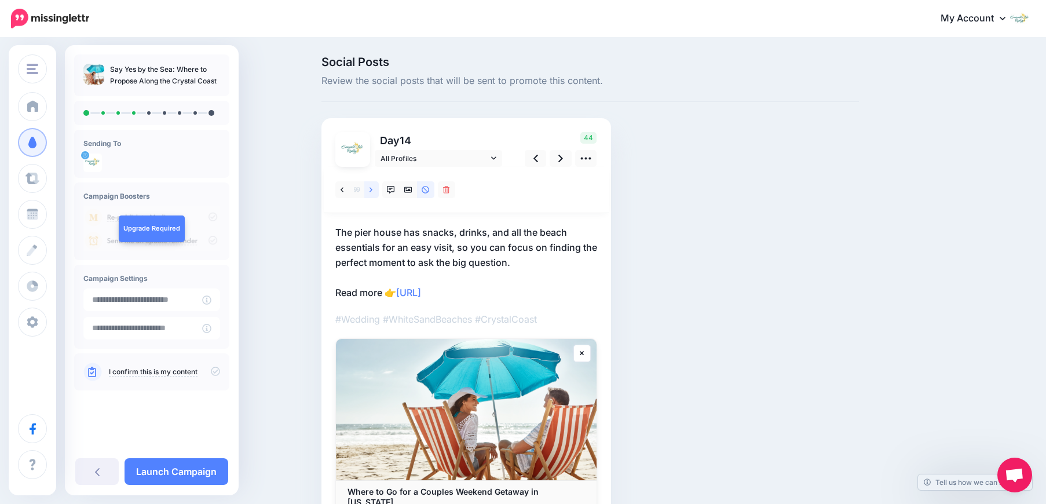
click at [373, 190] on icon at bounding box center [371, 190] width 3 height 8
click at [373, 189] on icon at bounding box center [371, 190] width 3 height 8
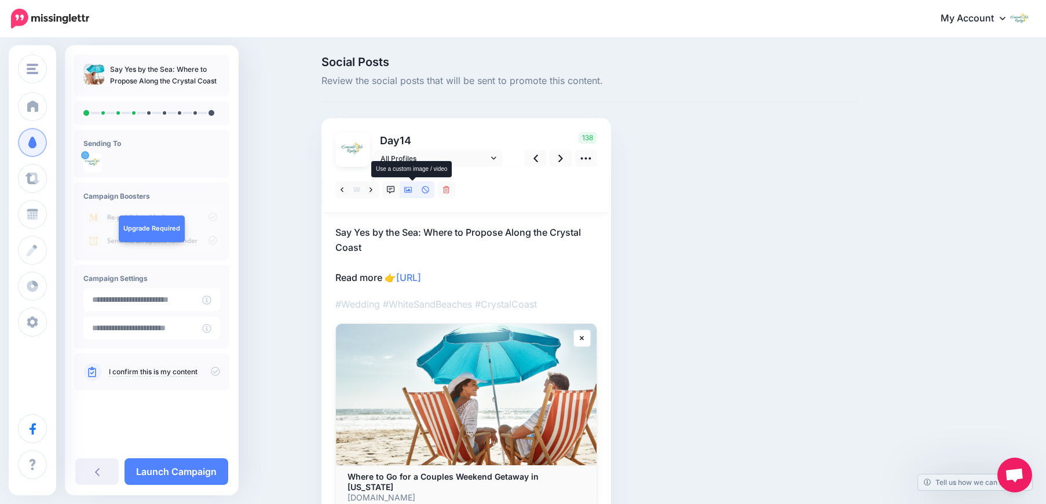
click at [413, 193] on icon at bounding box center [408, 190] width 8 height 8
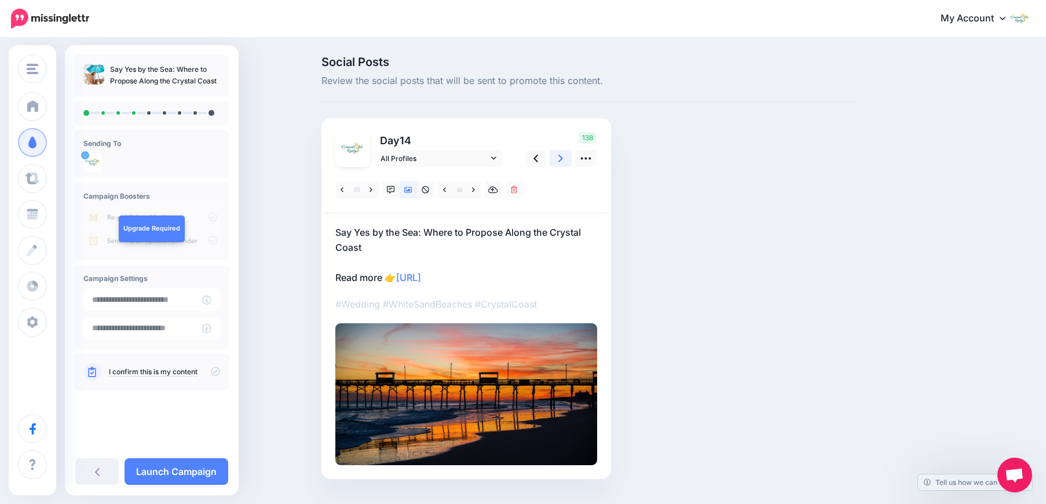
click at [563, 158] on icon at bounding box center [561, 158] width 5 height 12
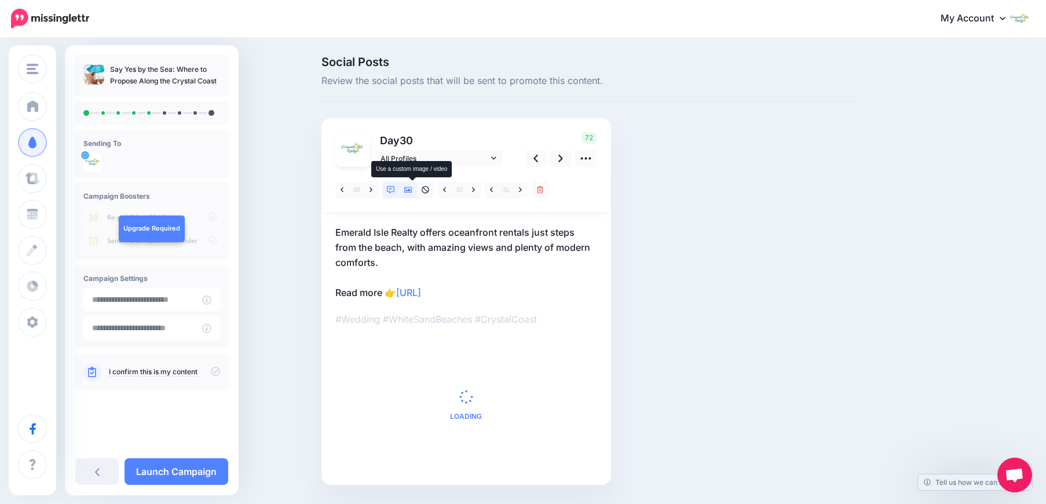
click at [412, 188] on icon at bounding box center [408, 190] width 8 height 8
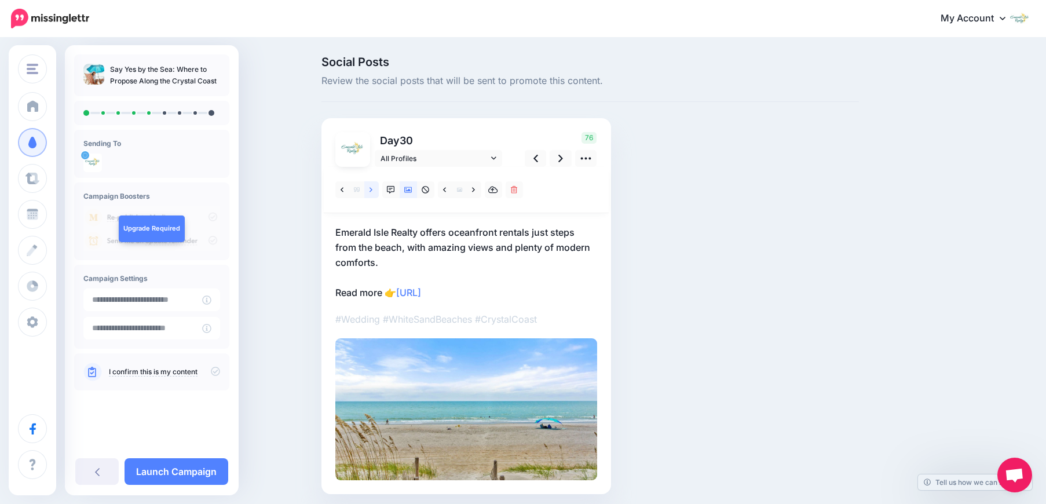
click at [373, 192] on icon at bounding box center [371, 190] width 3 height 8
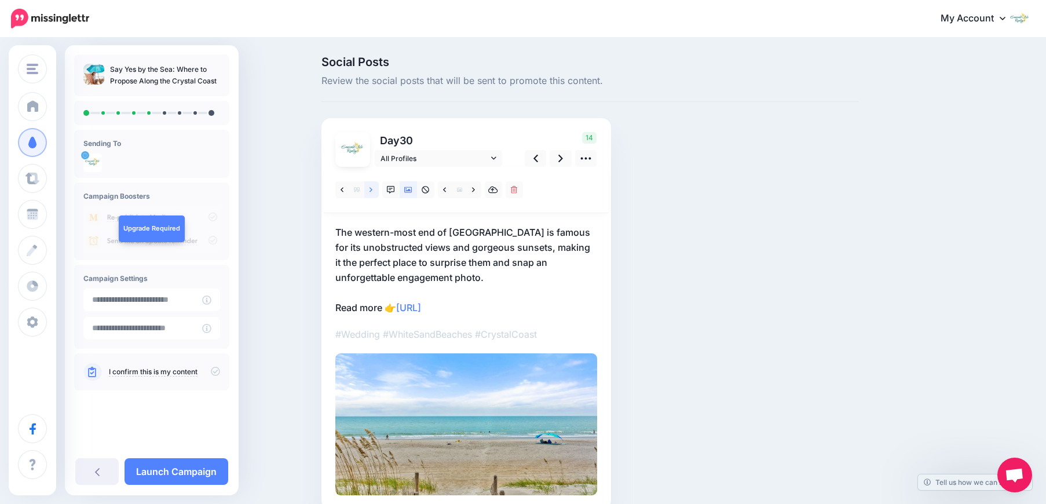
click at [373, 191] on icon at bounding box center [371, 189] width 3 height 5
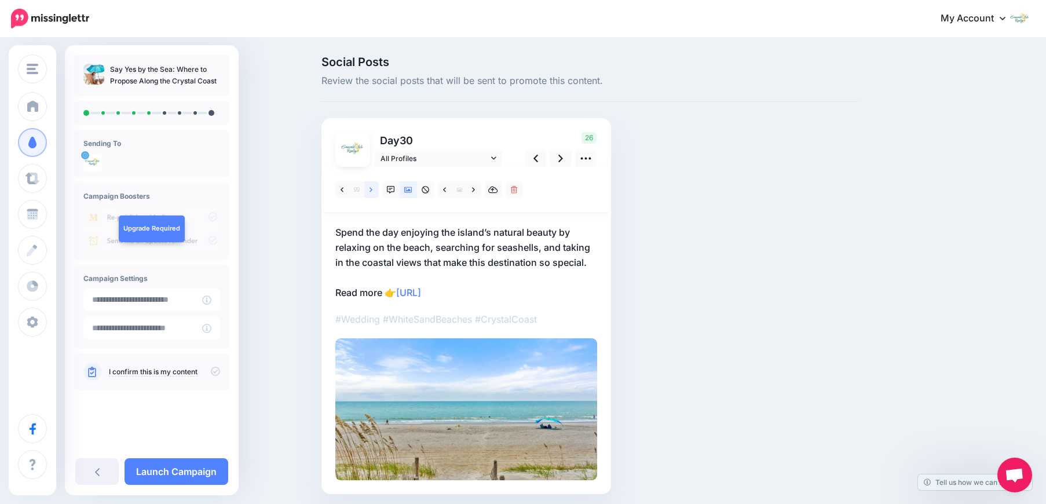
click at [373, 191] on icon at bounding box center [371, 189] width 3 height 5
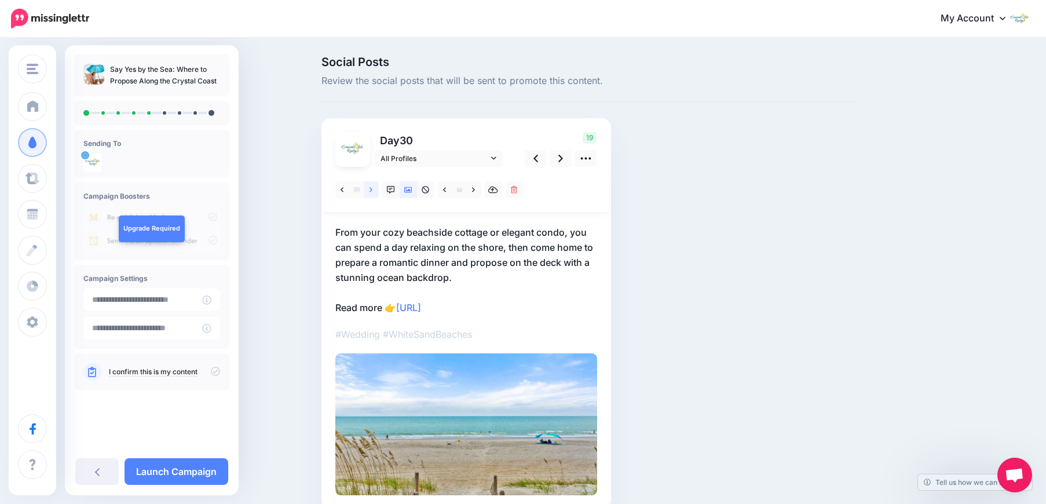
click at [373, 191] on icon at bounding box center [371, 189] width 3 height 5
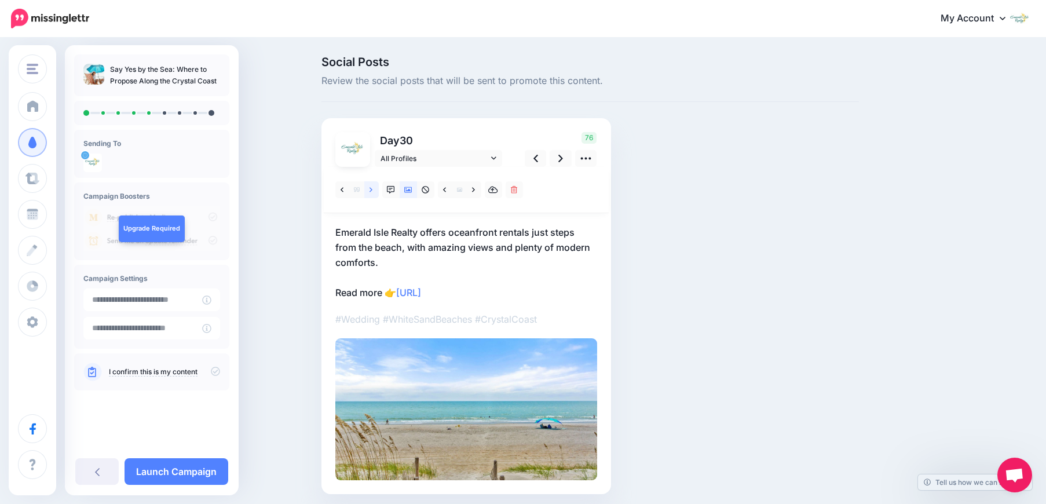
click at [373, 191] on icon at bounding box center [371, 189] width 3 height 5
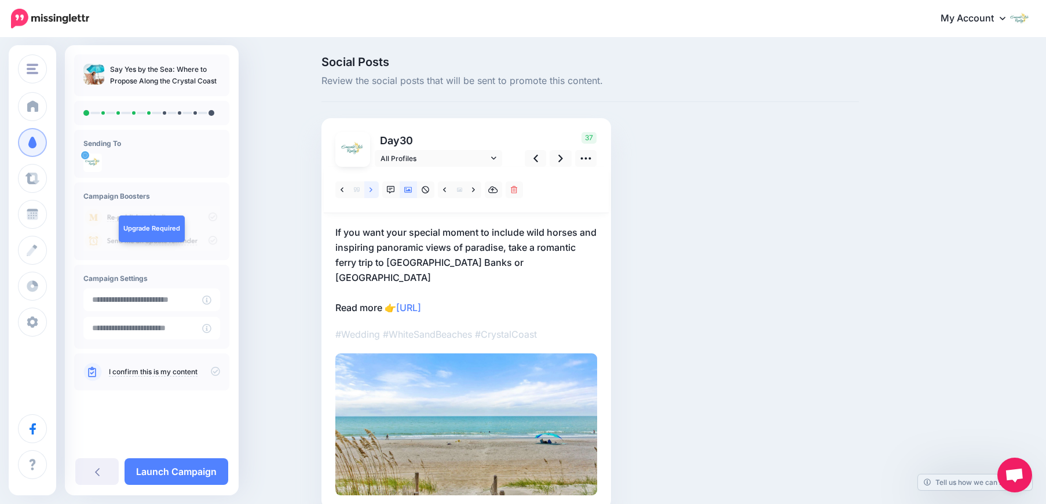
click at [373, 191] on icon at bounding box center [371, 189] width 3 height 5
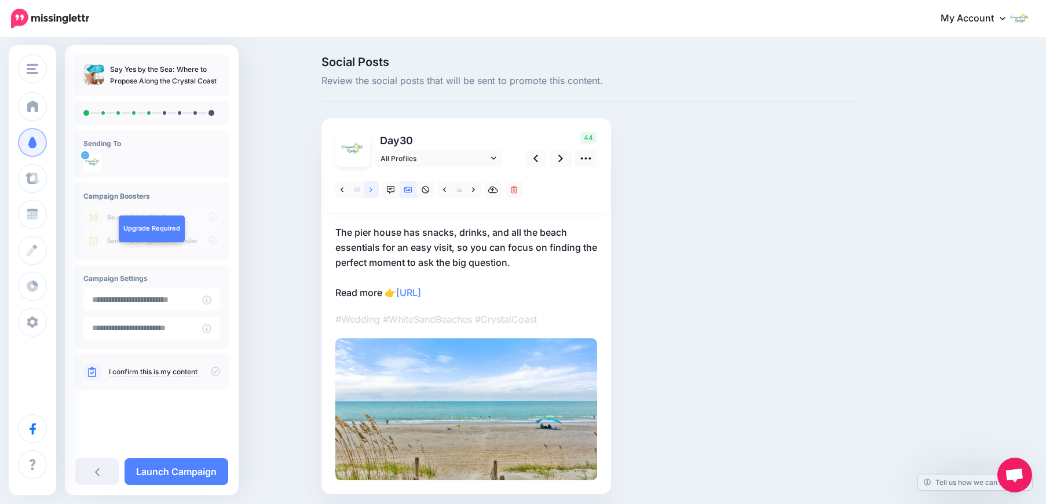
click at [373, 191] on icon at bounding box center [371, 189] width 3 height 5
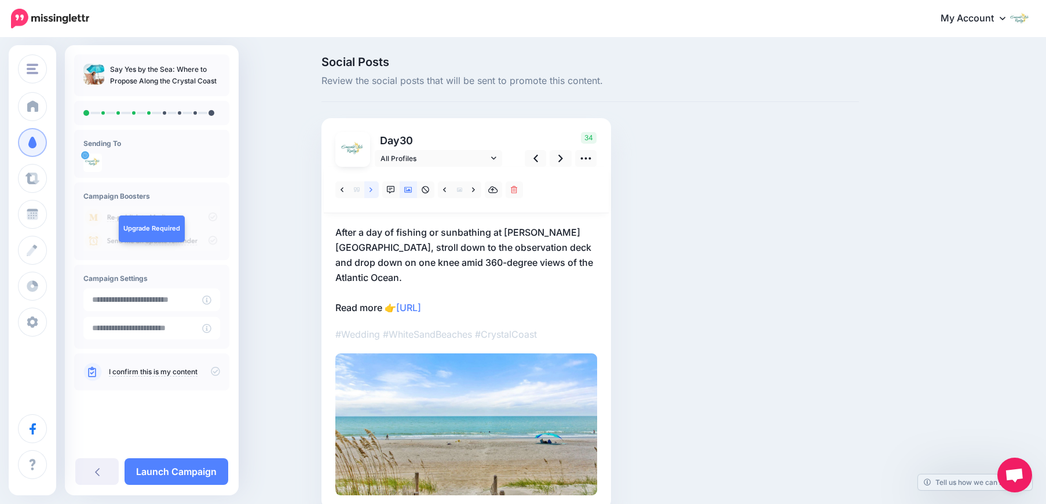
click at [373, 191] on icon at bounding box center [371, 189] width 3 height 5
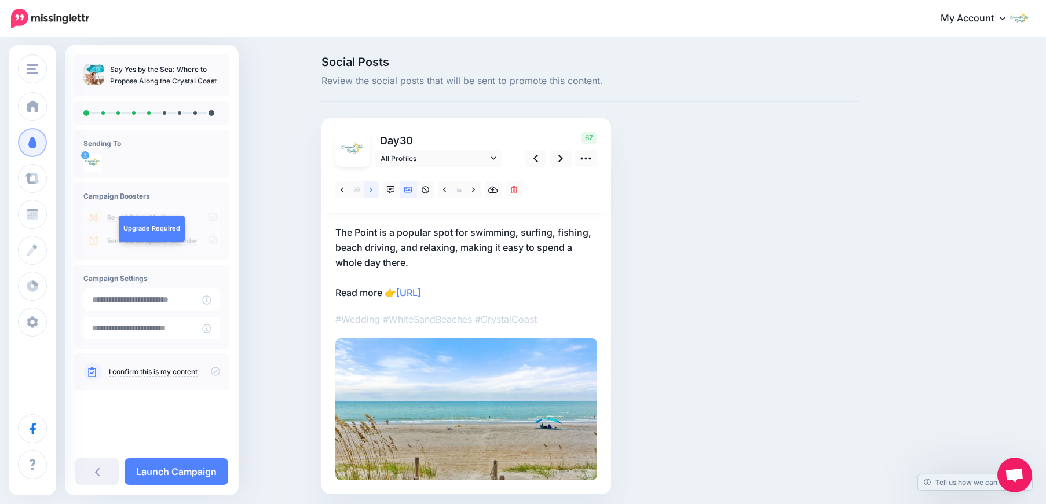
click at [373, 191] on icon at bounding box center [371, 189] width 3 height 5
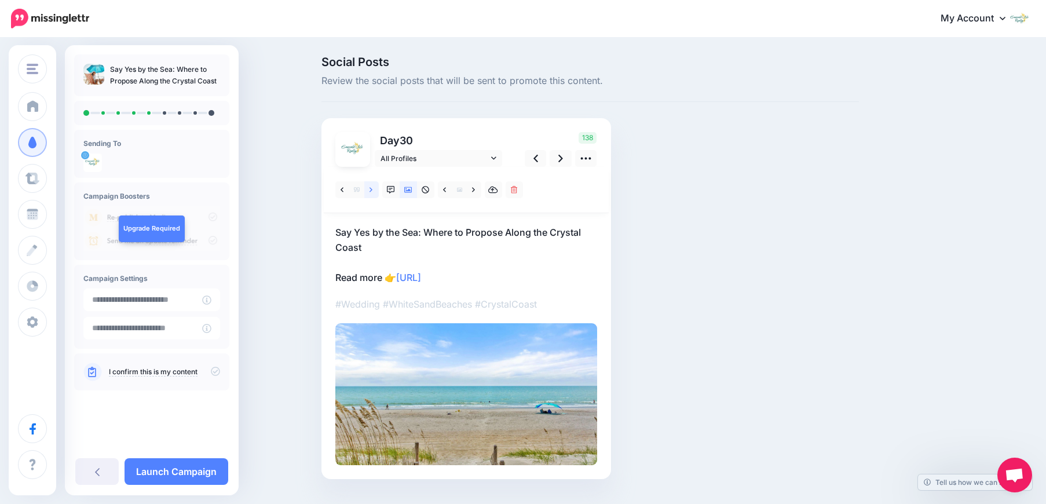
click at [373, 191] on icon at bounding box center [371, 189] width 3 height 5
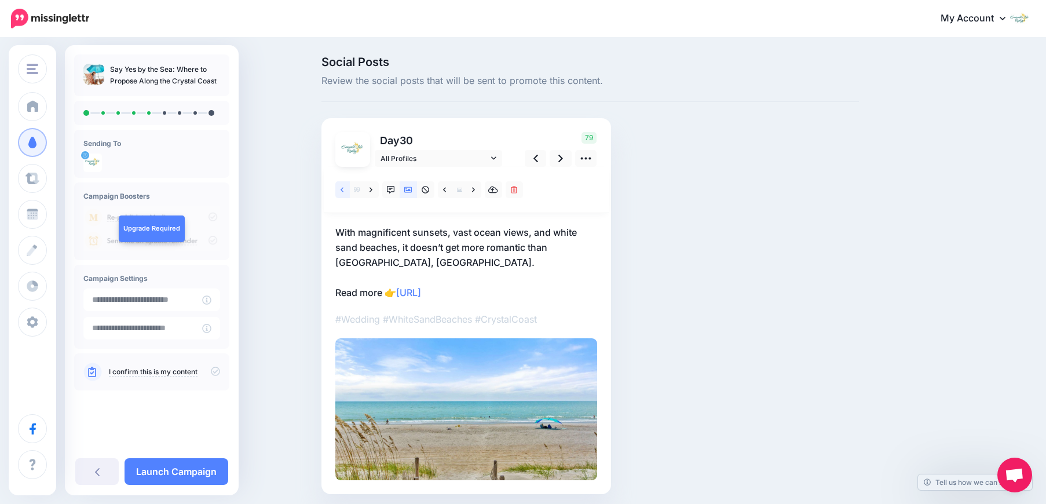
click at [349, 191] on link at bounding box center [342, 189] width 14 height 17
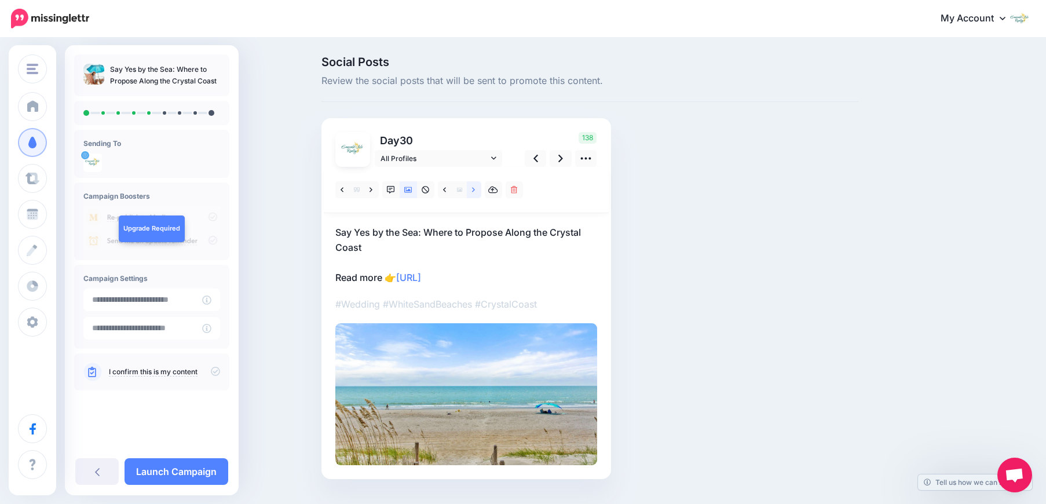
click at [475, 192] on icon at bounding box center [473, 190] width 3 height 8
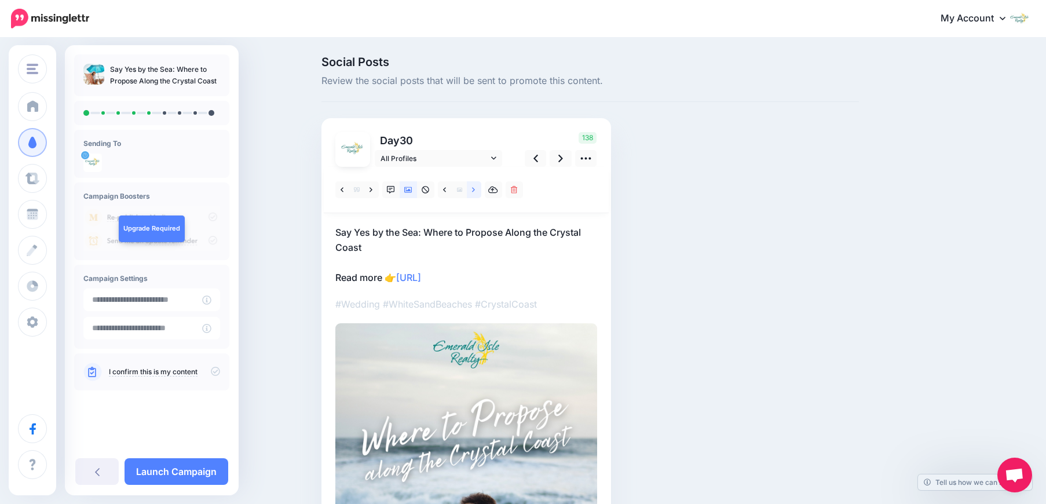
click at [475, 192] on icon at bounding box center [473, 190] width 3 height 8
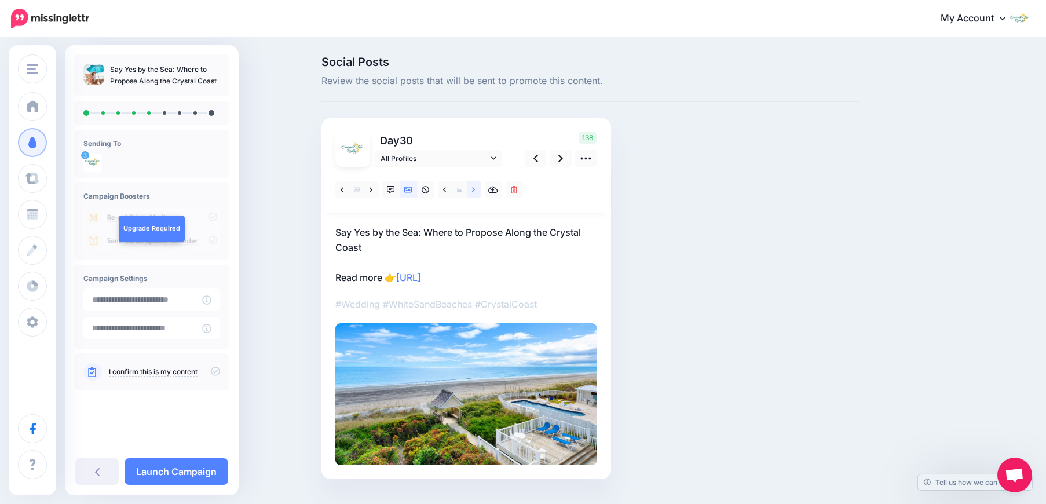
click at [475, 192] on icon at bounding box center [473, 190] width 3 height 8
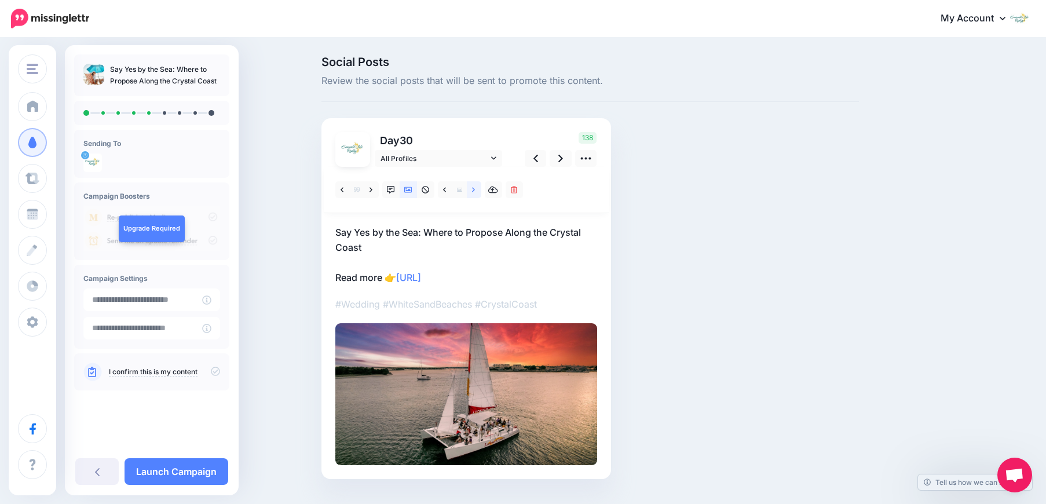
click at [475, 192] on icon at bounding box center [473, 190] width 3 height 8
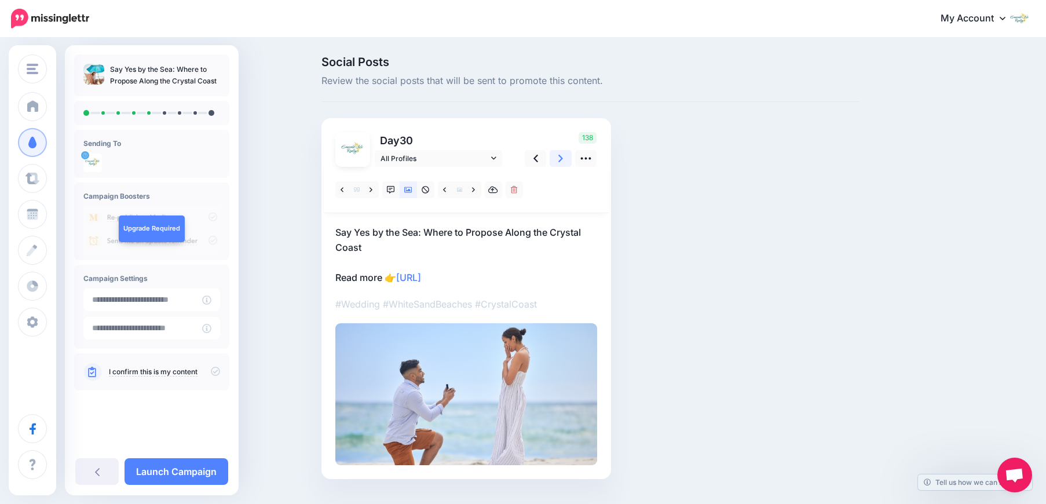
click at [563, 162] on icon at bounding box center [561, 158] width 5 height 12
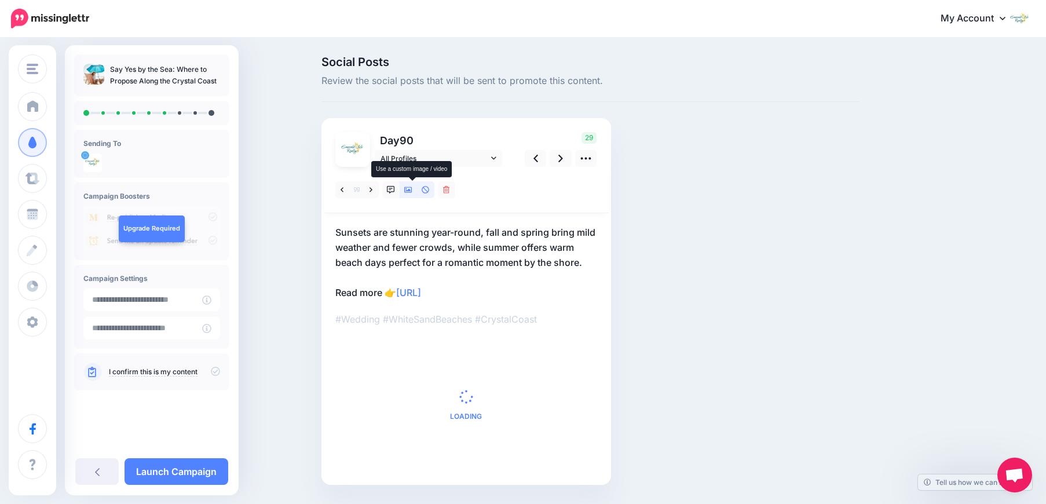
click at [413, 194] on icon at bounding box center [408, 190] width 8 height 8
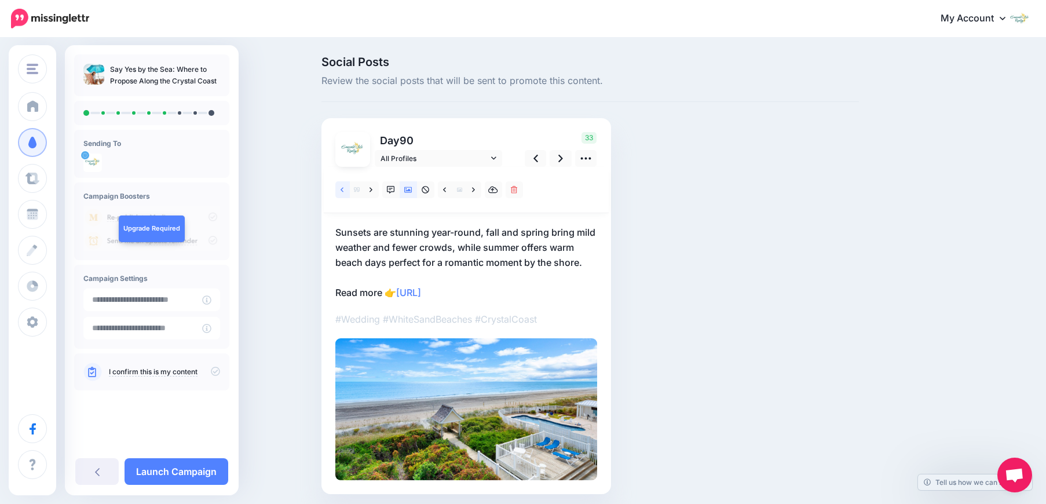
click at [344, 193] on icon at bounding box center [342, 190] width 3 height 8
click at [373, 190] on icon at bounding box center [371, 190] width 3 height 8
click at [349, 192] on link at bounding box center [342, 189] width 14 height 17
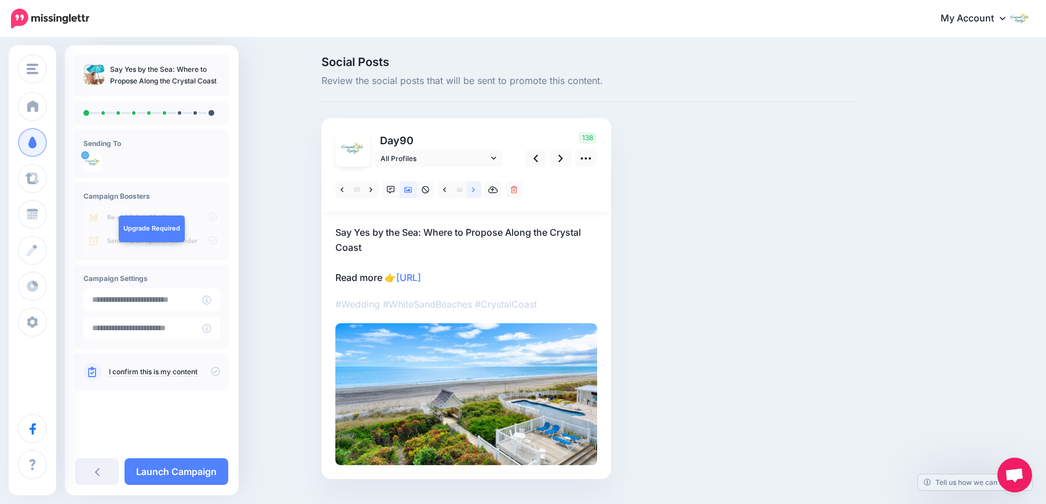
click at [475, 189] on icon at bounding box center [473, 190] width 3 height 8
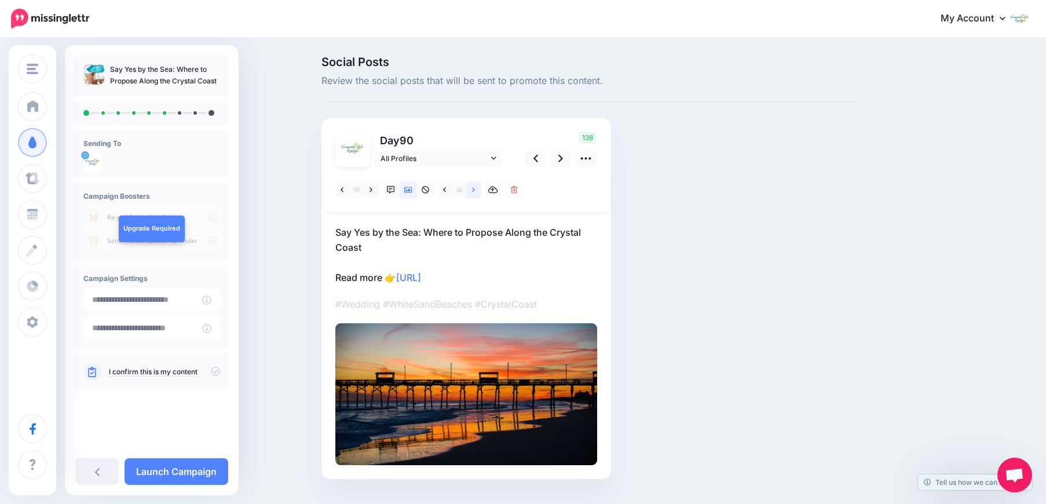
click at [475, 189] on icon at bounding box center [473, 190] width 3 height 8
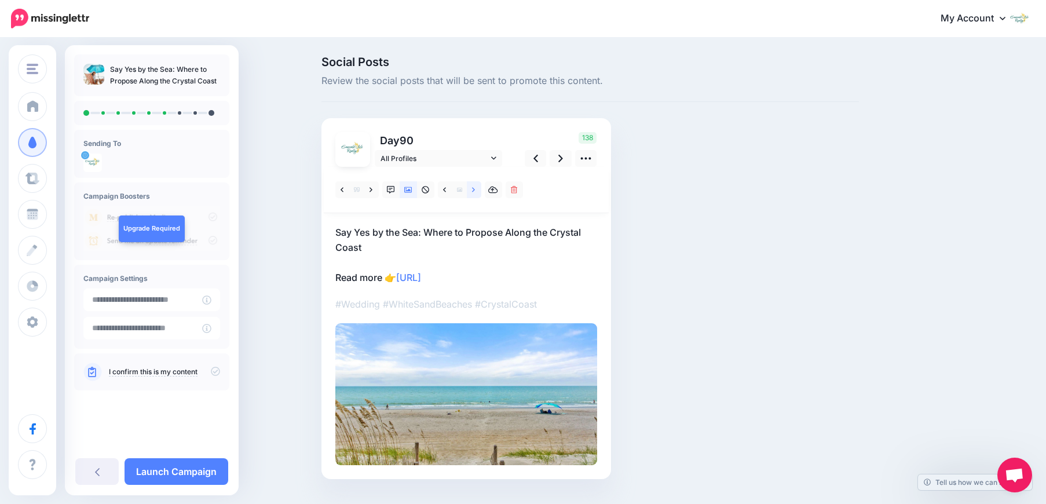
click at [475, 189] on icon at bounding box center [473, 190] width 3 height 8
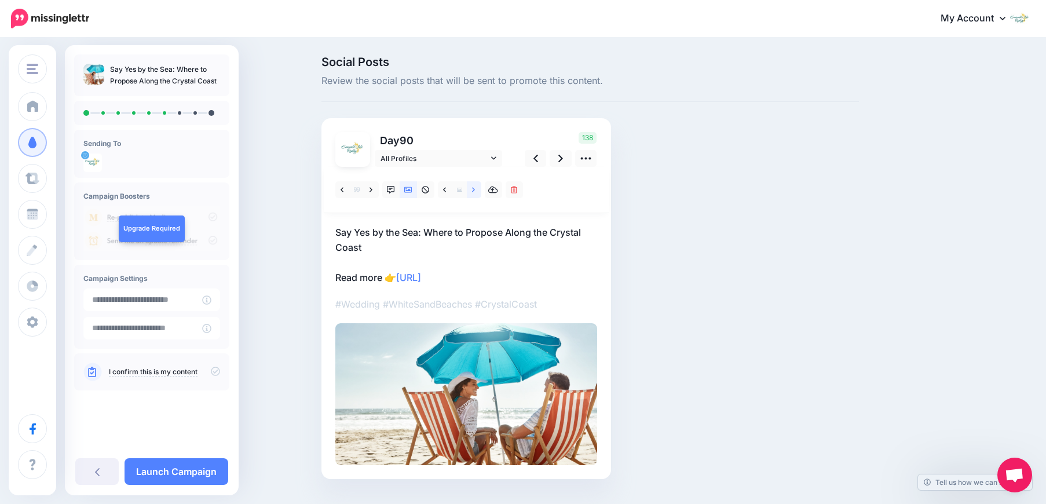
click at [475, 189] on icon at bounding box center [473, 190] width 3 height 8
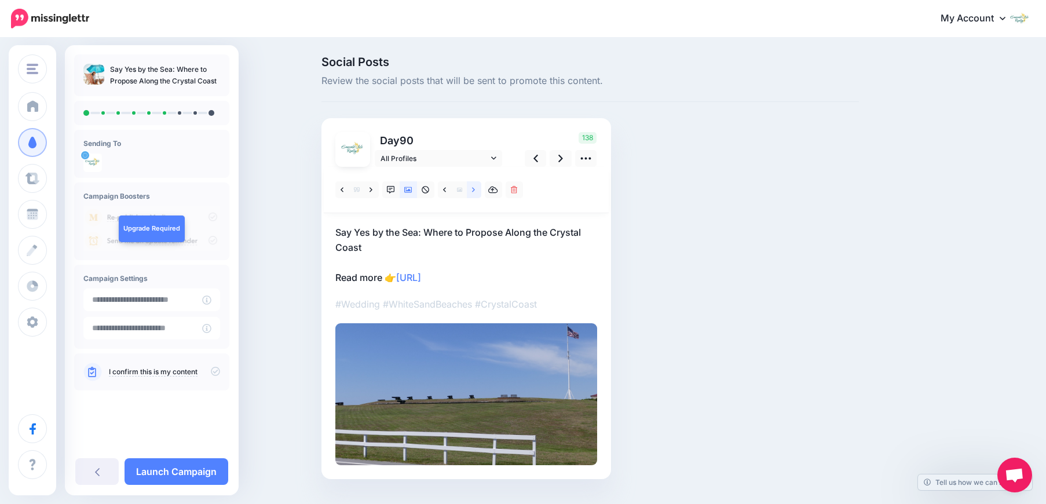
click at [475, 189] on icon at bounding box center [473, 190] width 3 height 8
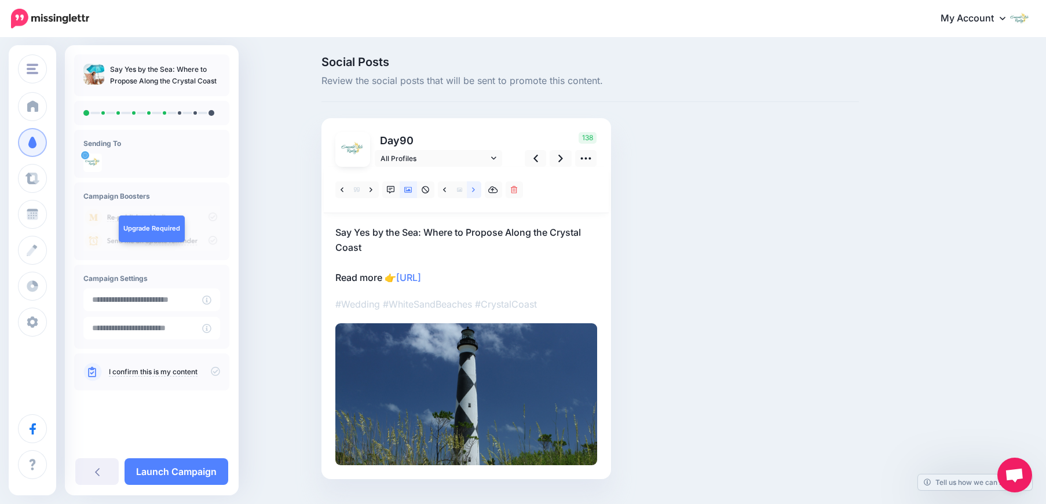
click at [475, 189] on icon at bounding box center [473, 190] width 3 height 8
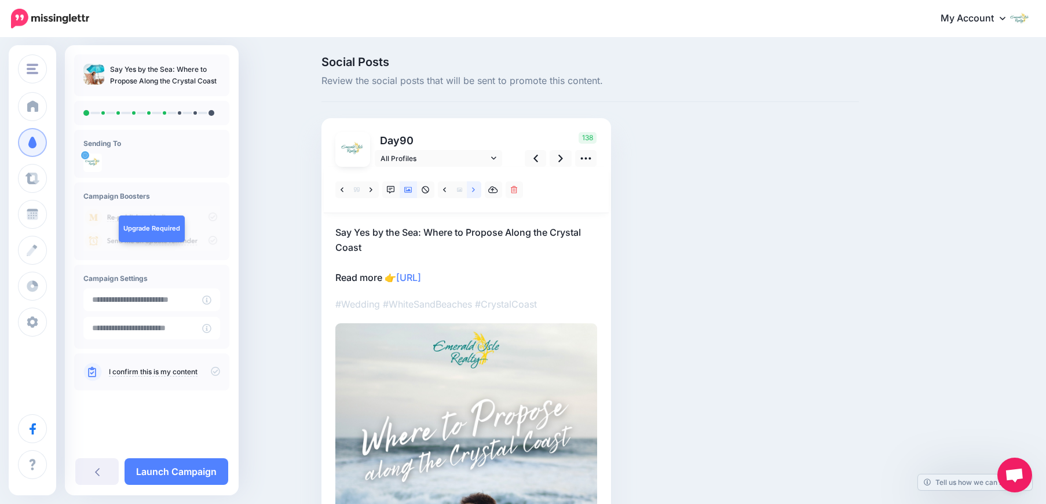
click at [475, 189] on icon at bounding box center [473, 190] width 3 height 8
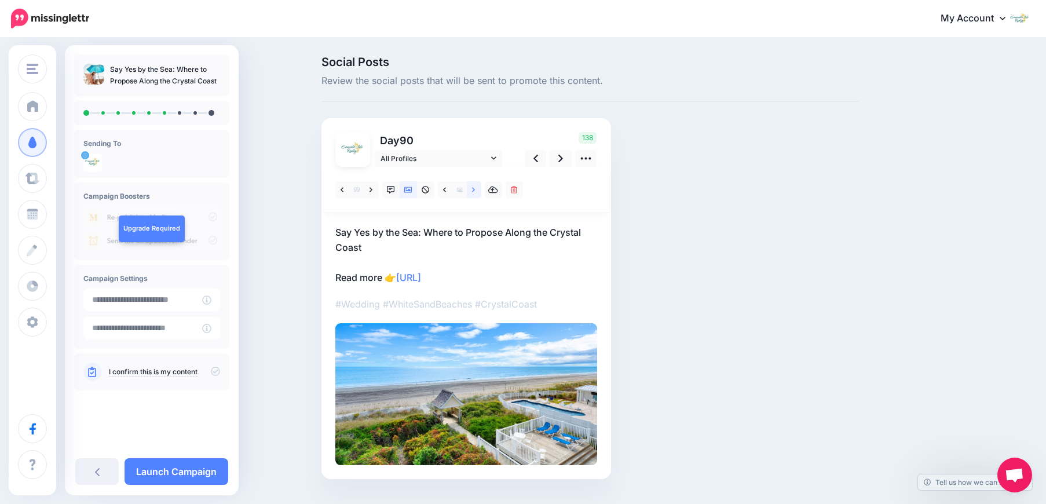
click at [475, 189] on icon at bounding box center [473, 190] width 3 height 8
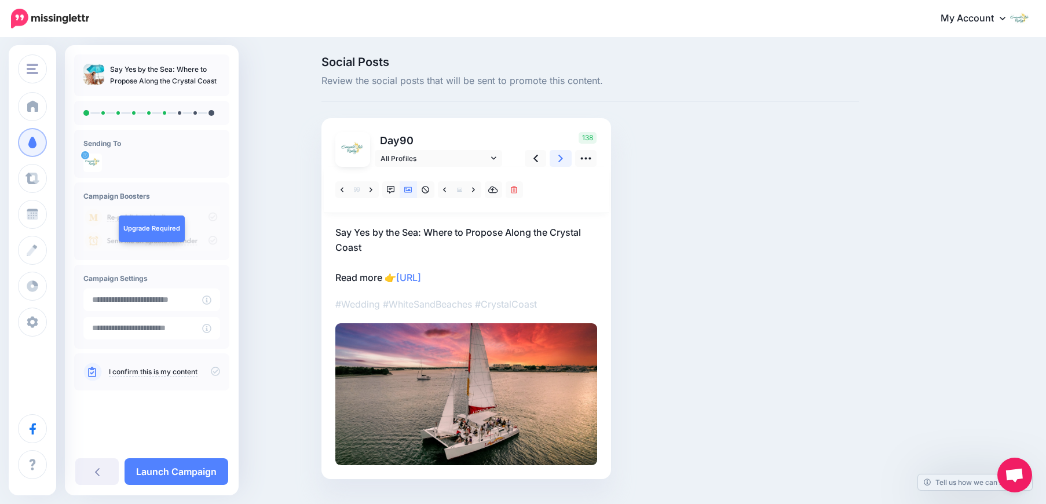
click at [563, 163] on icon at bounding box center [561, 158] width 5 height 12
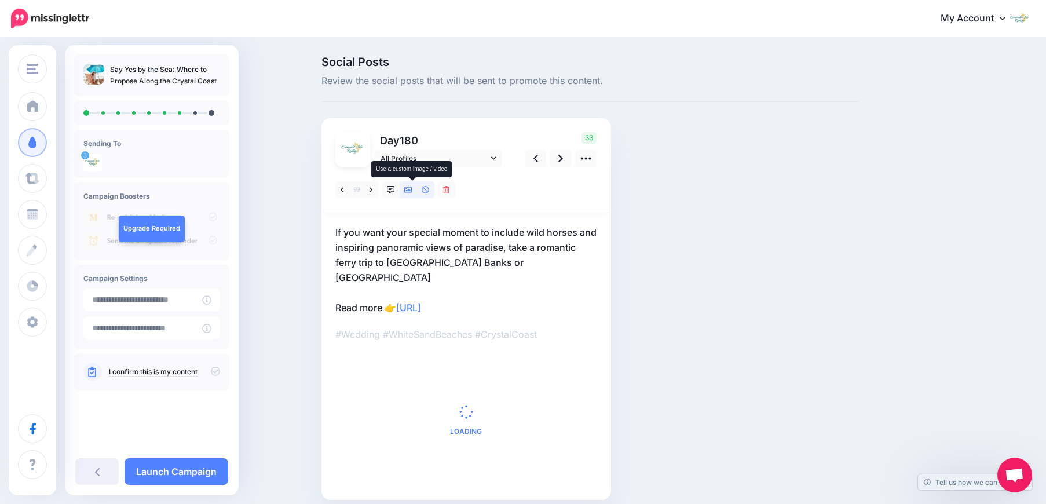
click at [411, 189] on icon at bounding box center [408, 190] width 8 height 8
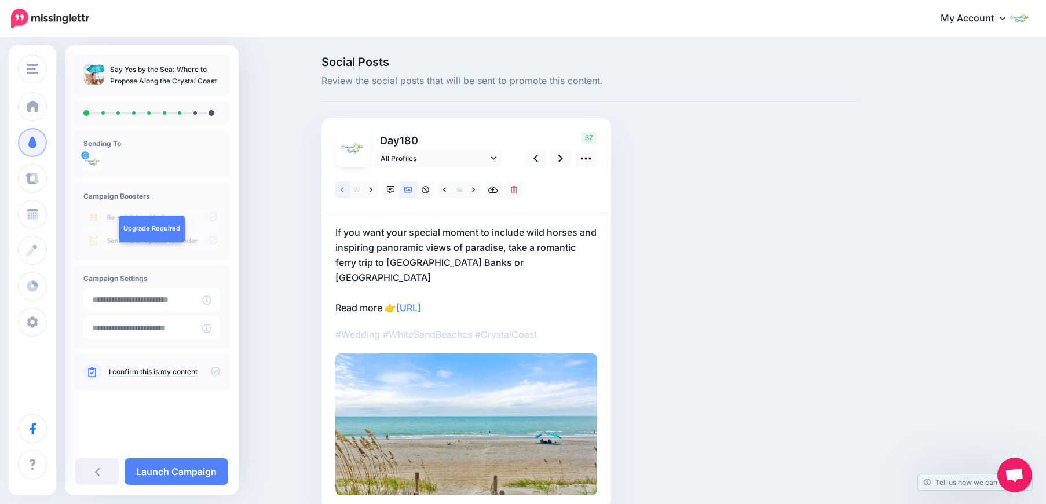
click at [344, 192] on icon at bounding box center [342, 190] width 3 height 8
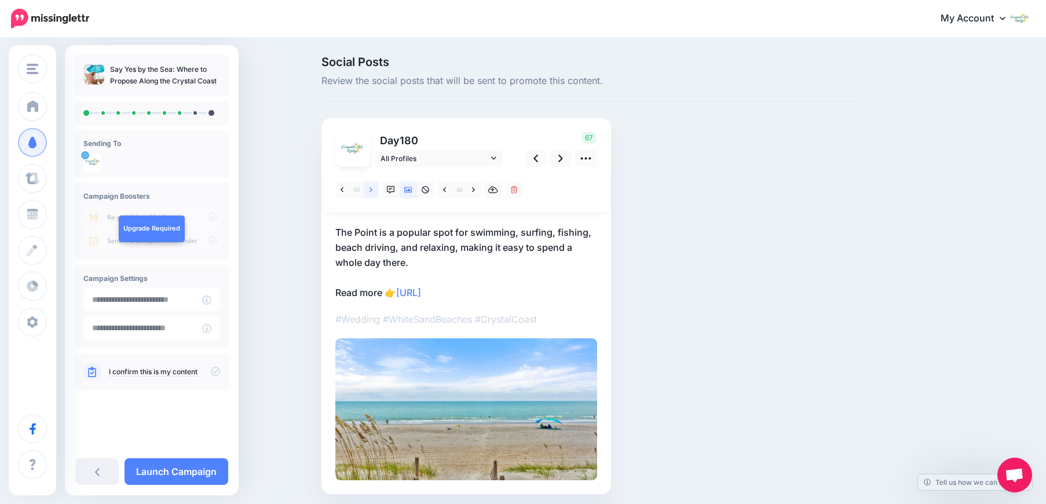
click at [373, 191] on icon at bounding box center [371, 190] width 3 height 8
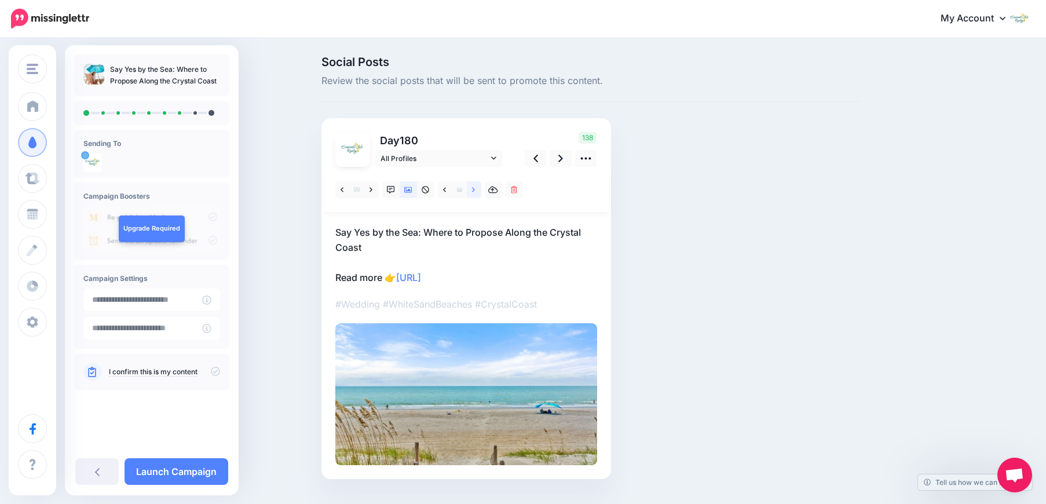
click at [481, 189] on link at bounding box center [474, 189] width 14 height 17
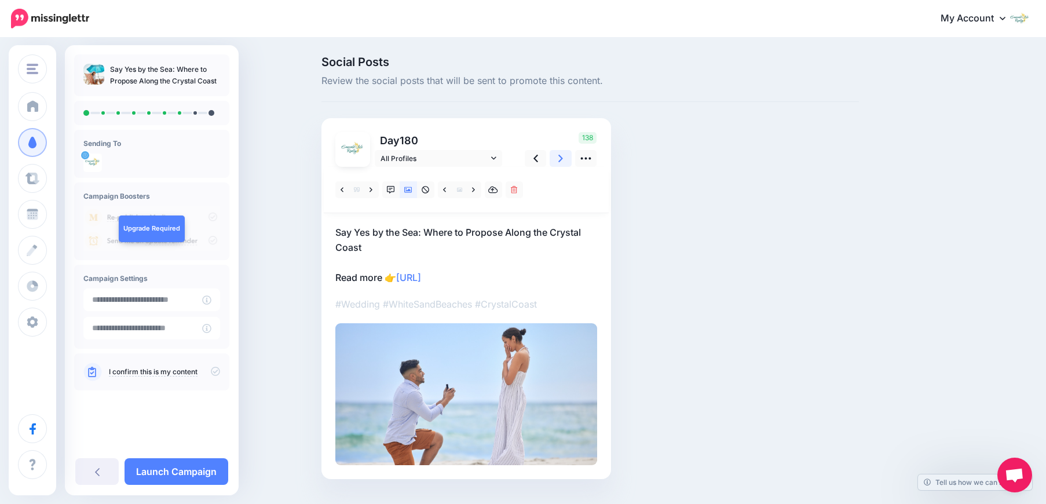
click at [563, 163] on icon at bounding box center [561, 158] width 5 height 12
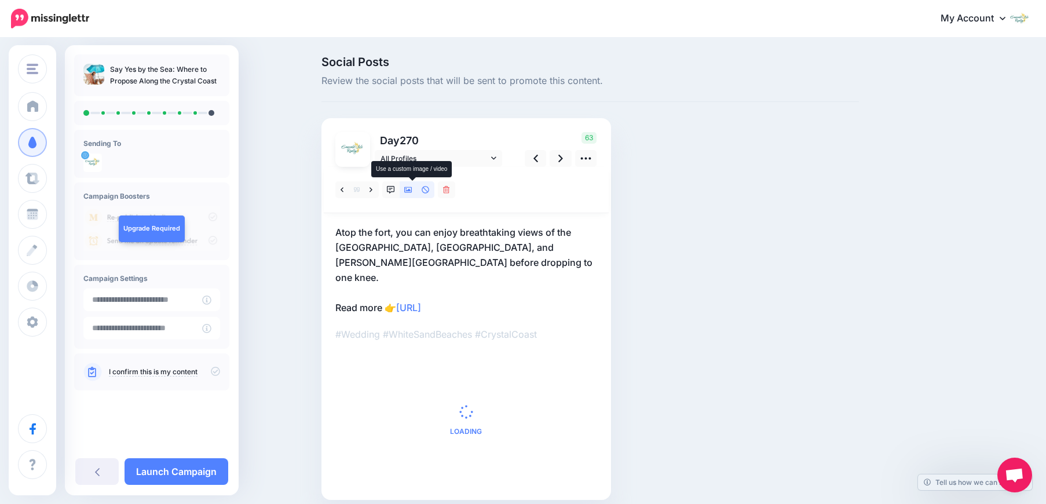
click at [413, 188] on icon at bounding box center [408, 190] width 8 height 8
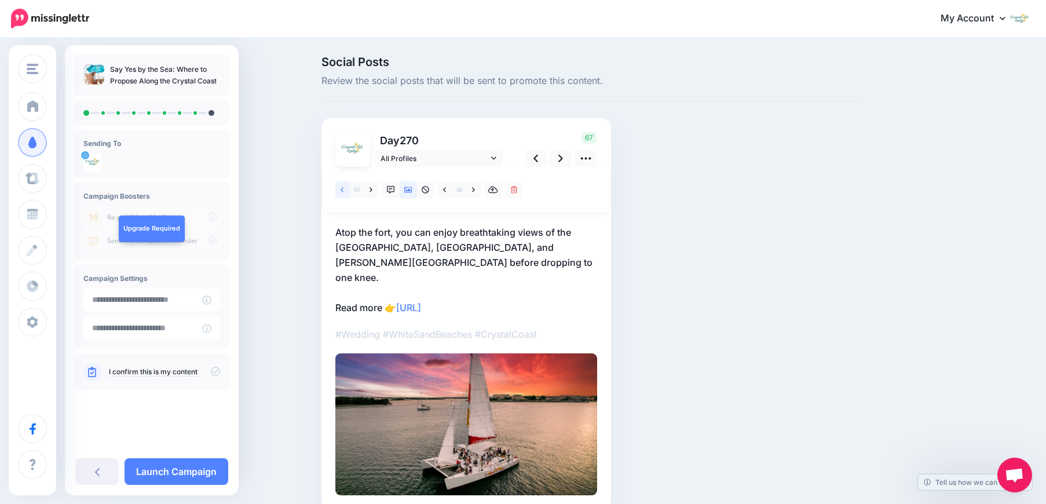
click at [344, 191] on icon at bounding box center [342, 189] width 3 height 5
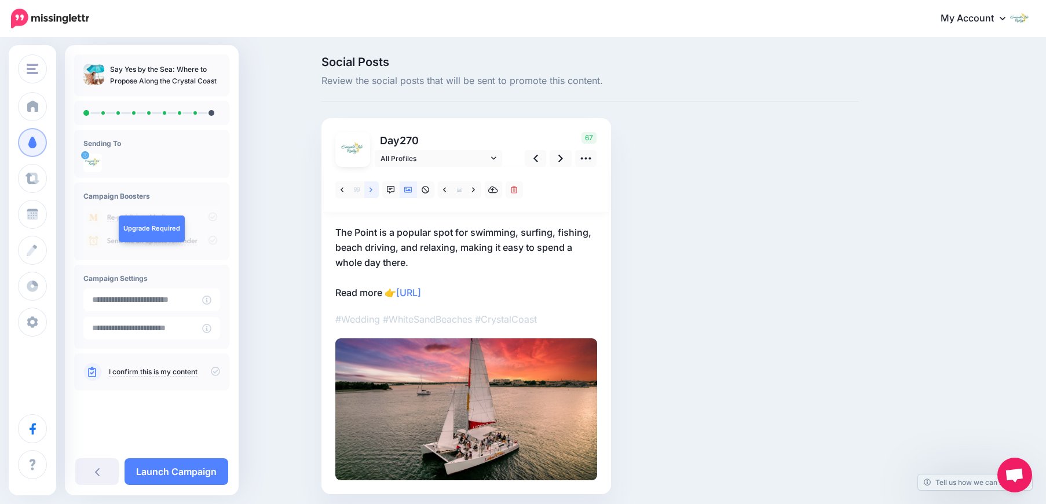
click at [378, 189] on link at bounding box center [371, 189] width 14 height 17
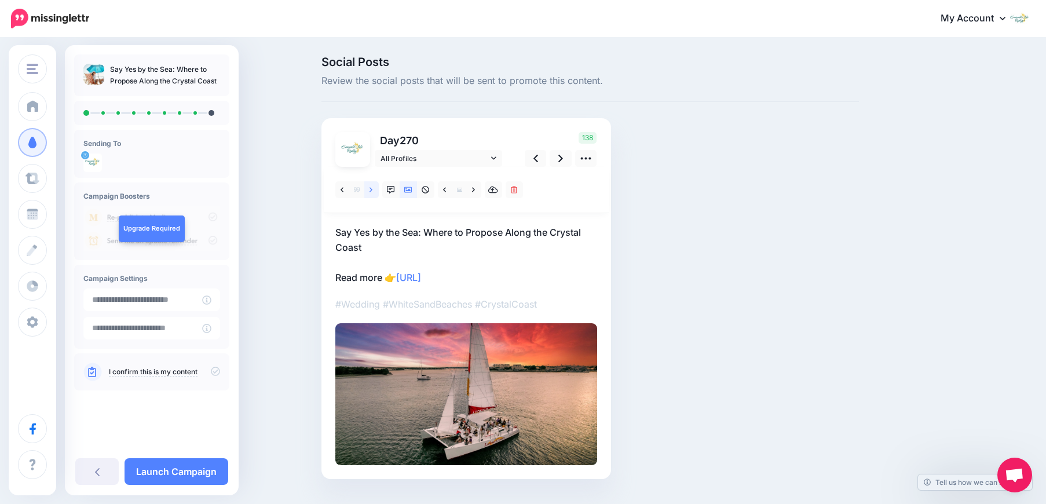
click at [378, 189] on link at bounding box center [371, 189] width 14 height 17
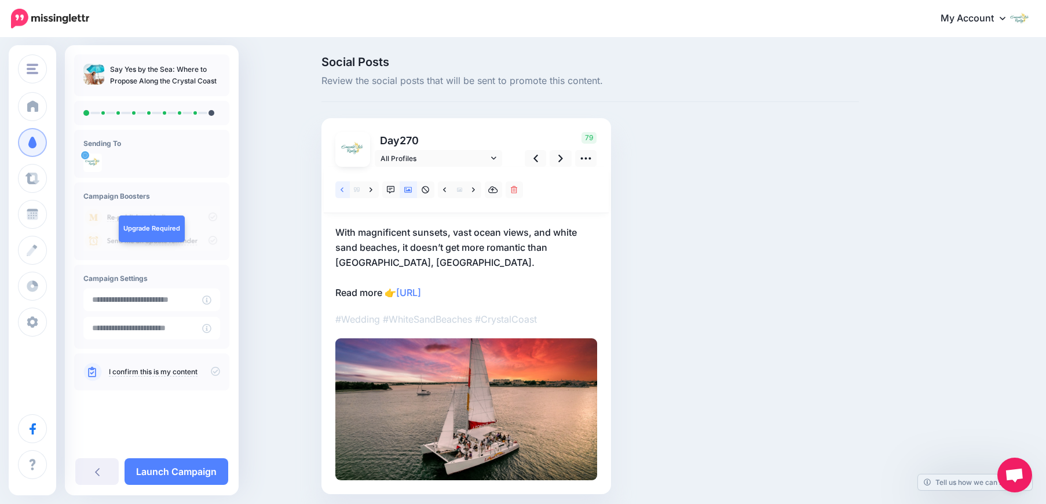
click at [344, 191] on icon at bounding box center [342, 190] width 3 height 8
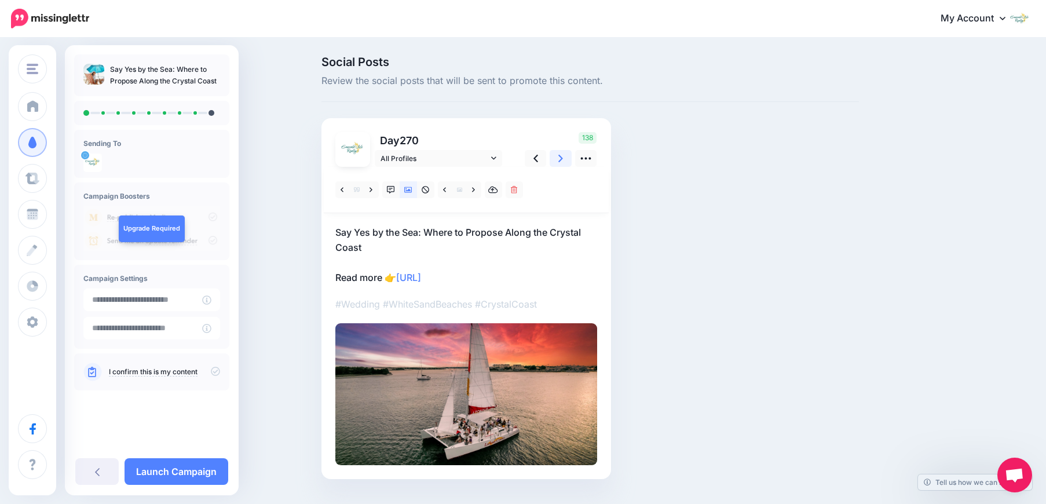
click at [563, 163] on icon at bounding box center [561, 158] width 5 height 12
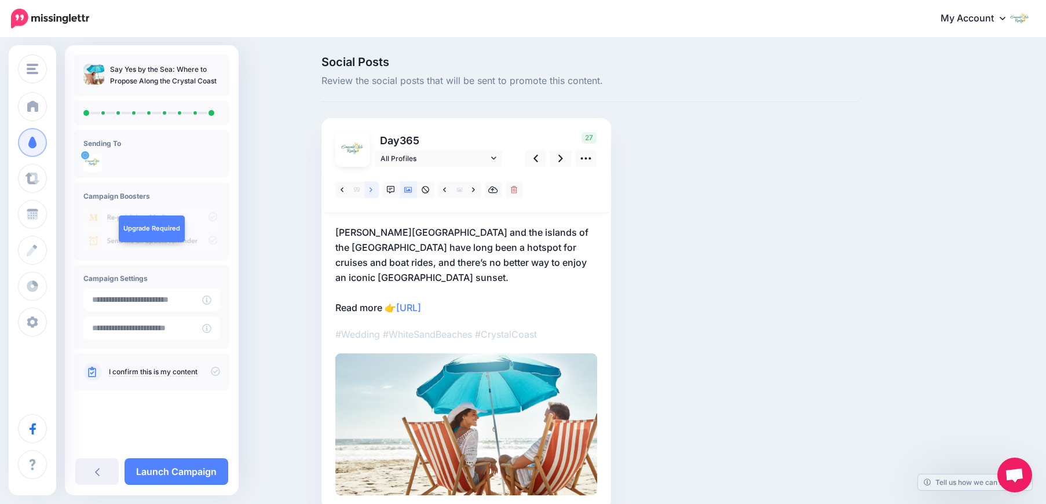
click at [373, 193] on icon at bounding box center [371, 190] width 3 height 8
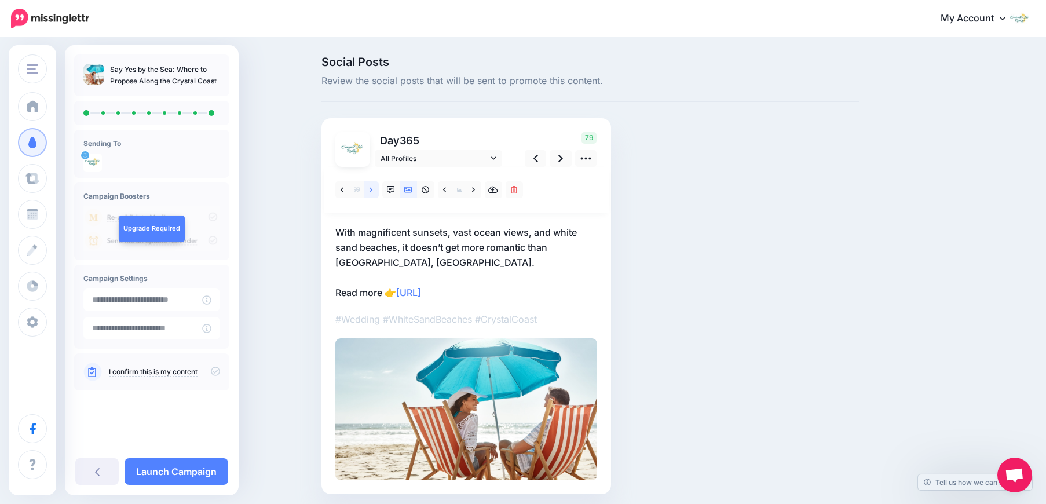
click at [373, 193] on icon at bounding box center [371, 190] width 3 height 8
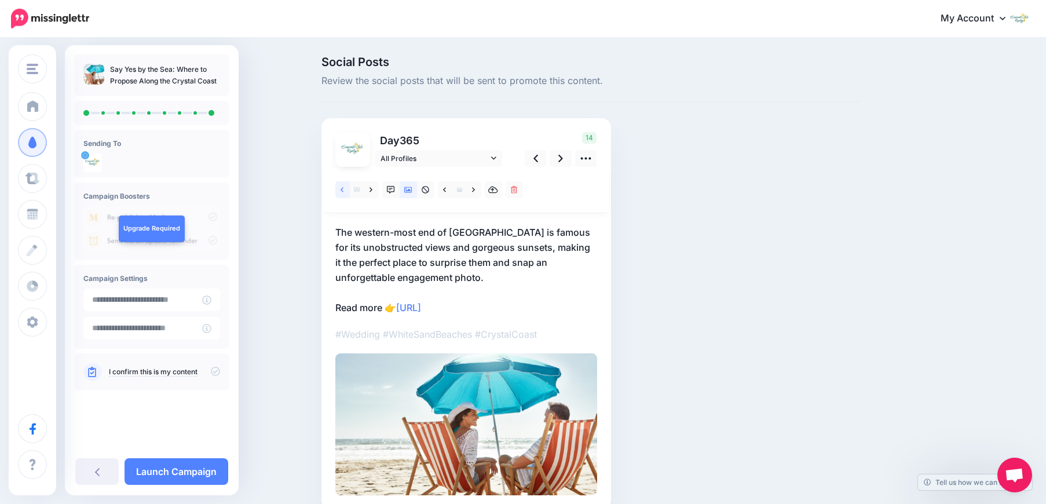
click at [349, 193] on link at bounding box center [342, 189] width 14 height 17
click at [349, 192] on link at bounding box center [342, 189] width 14 height 17
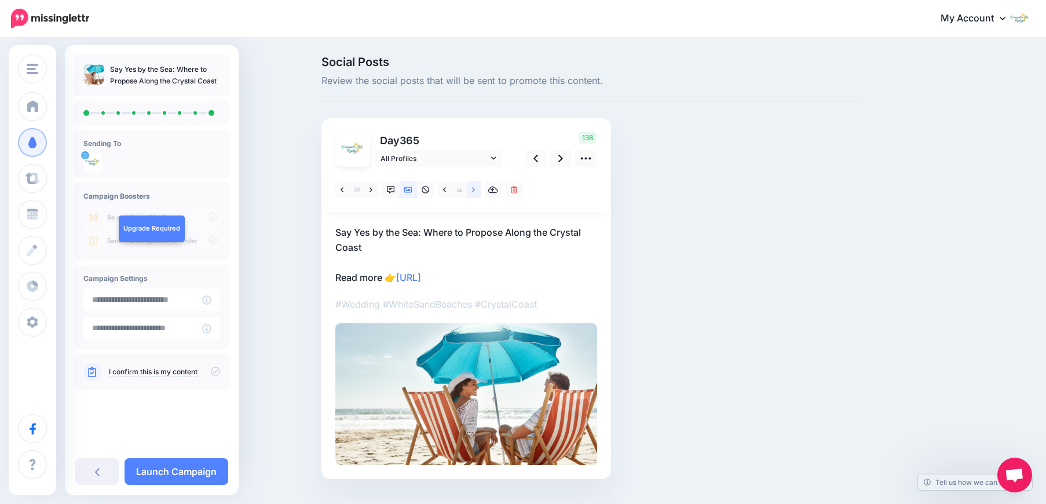
click at [475, 189] on icon at bounding box center [473, 190] width 3 height 8
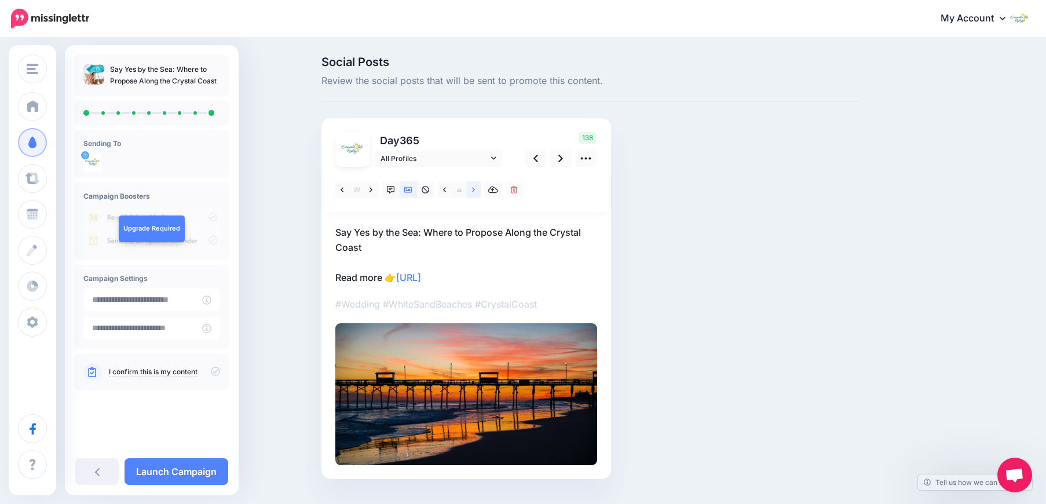
click at [475, 189] on icon at bounding box center [473, 190] width 3 height 8
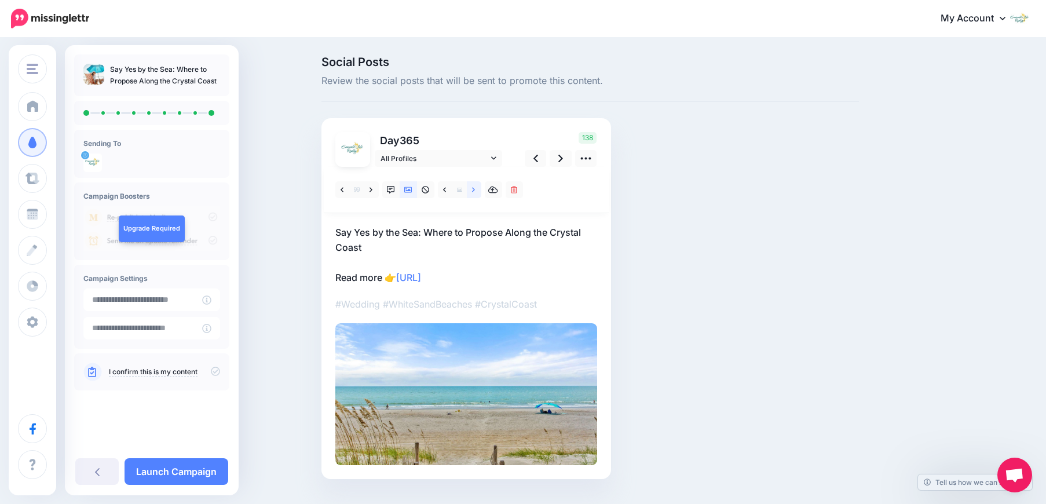
click at [475, 189] on icon at bounding box center [473, 190] width 3 height 8
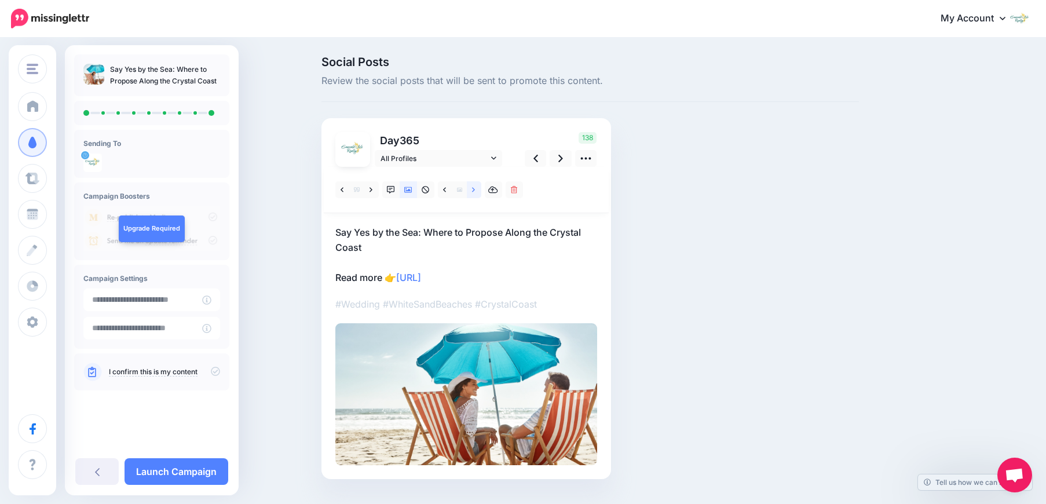
click at [475, 189] on icon at bounding box center [473, 190] width 3 height 8
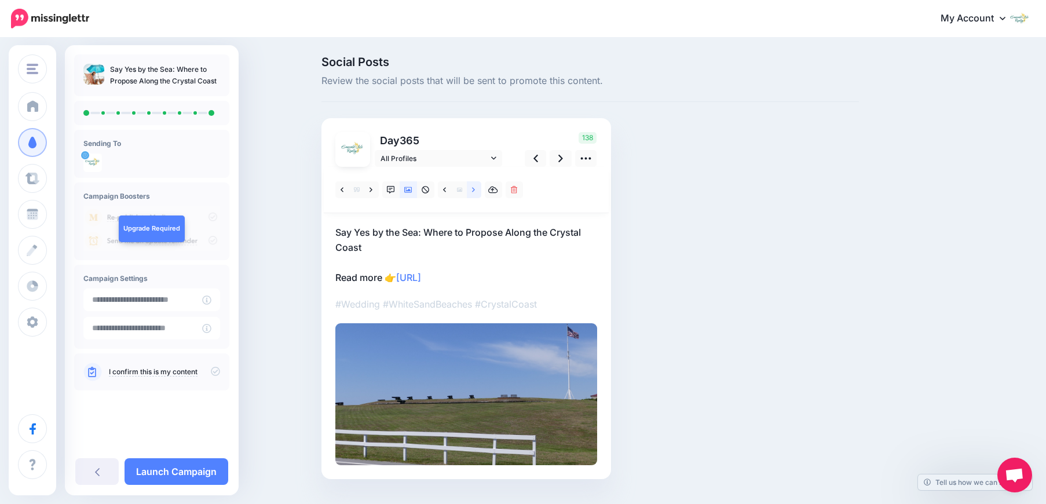
click at [475, 189] on icon at bounding box center [473, 190] width 3 height 8
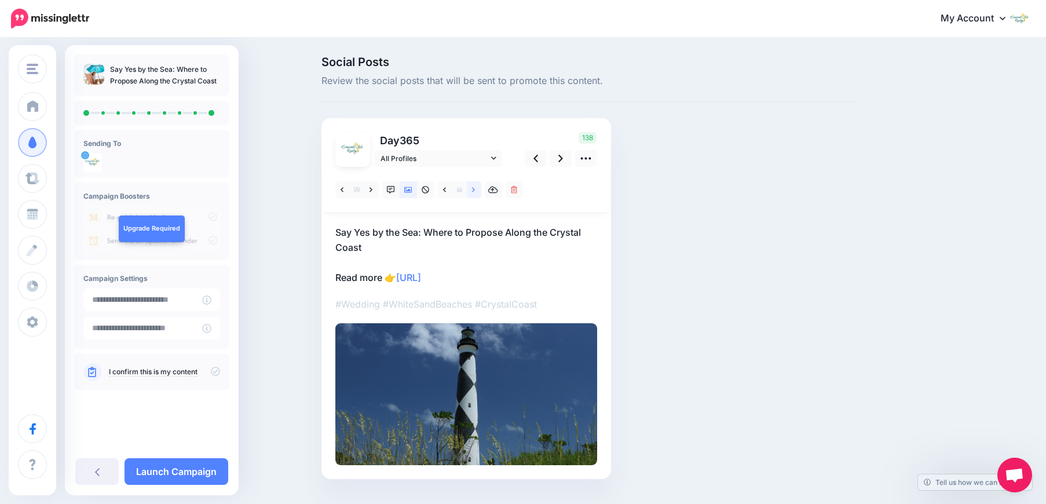
click at [475, 189] on icon at bounding box center [473, 190] width 3 height 8
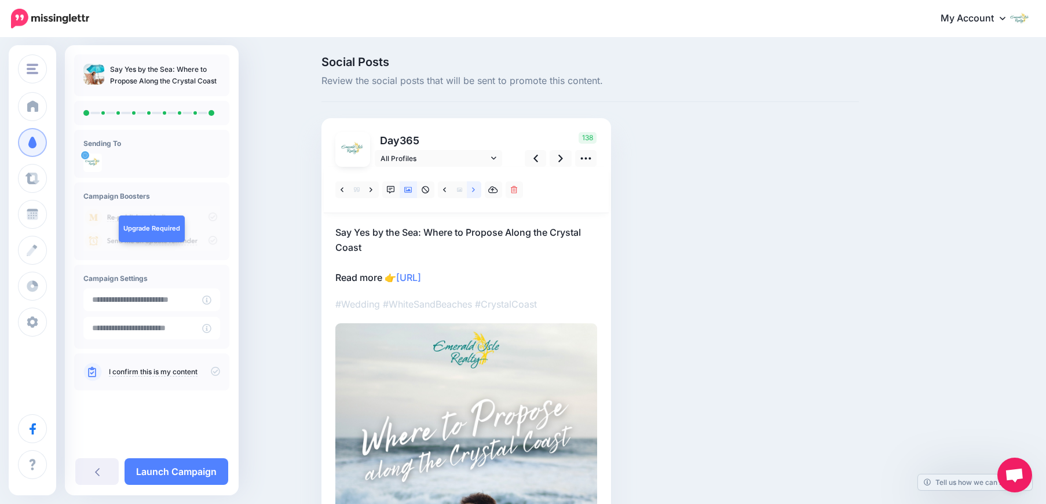
click at [475, 189] on icon at bounding box center [473, 190] width 3 height 8
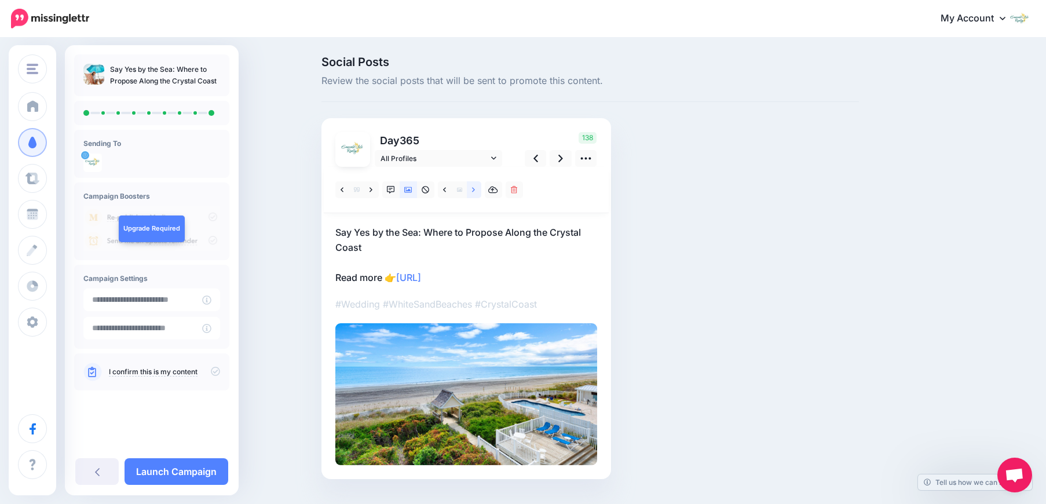
click at [475, 189] on icon at bounding box center [473, 190] width 3 height 8
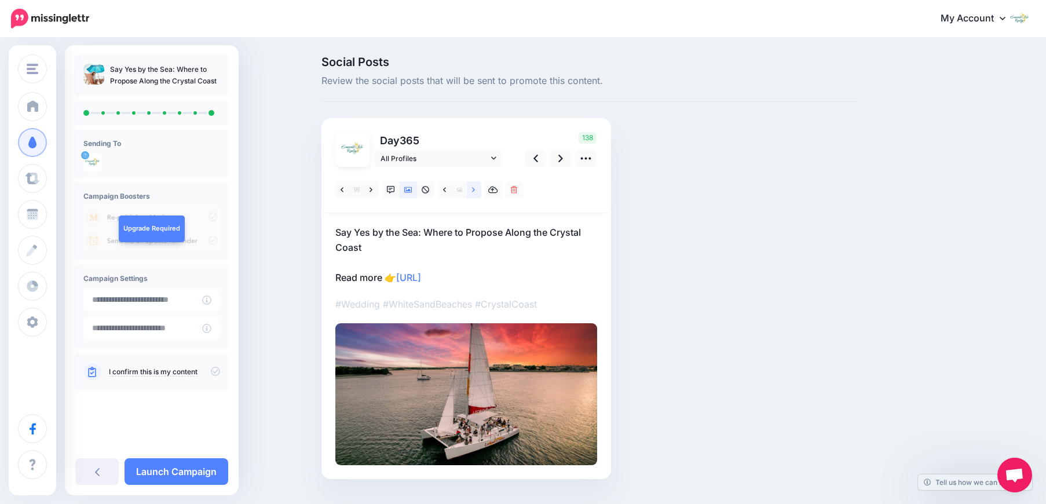
click at [475, 189] on icon at bounding box center [473, 190] width 3 height 8
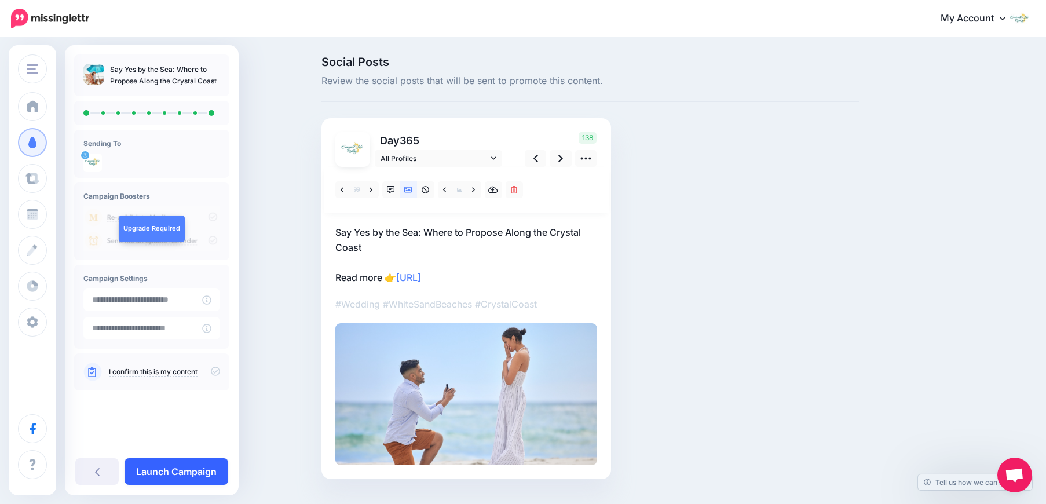
click at [216, 465] on link "Launch Campaign" at bounding box center [177, 471] width 104 height 27
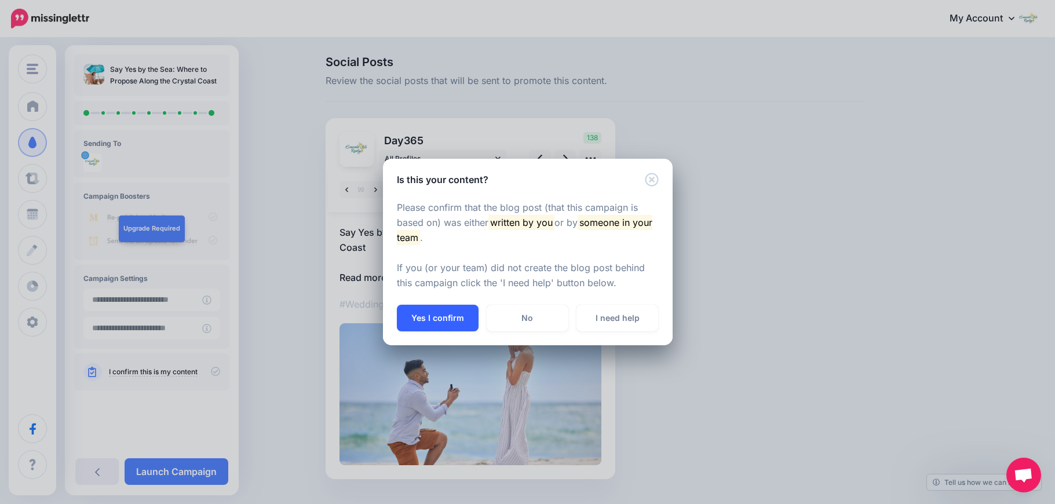
click at [439, 310] on button "Yes I confirm" at bounding box center [438, 318] width 82 height 27
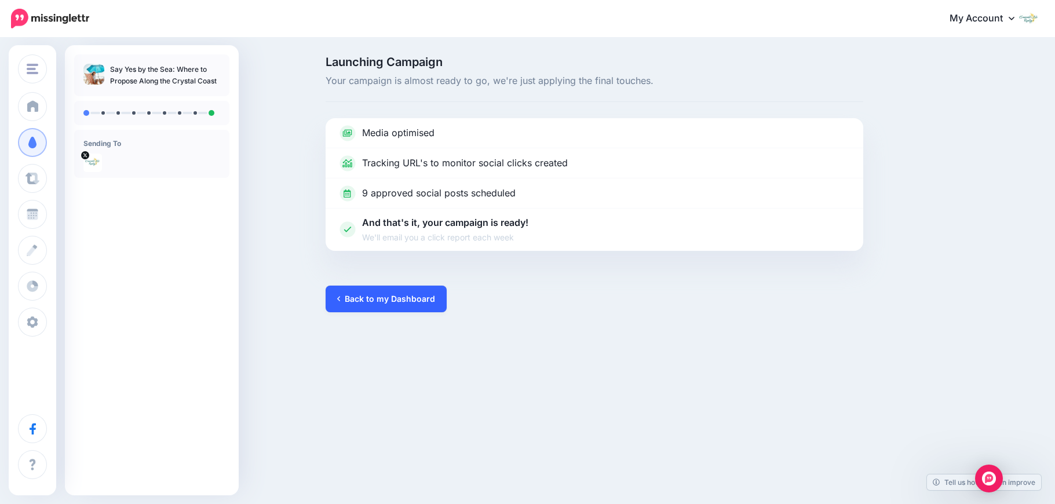
click at [387, 300] on link "Back to my Dashboard" at bounding box center [386, 299] width 121 height 27
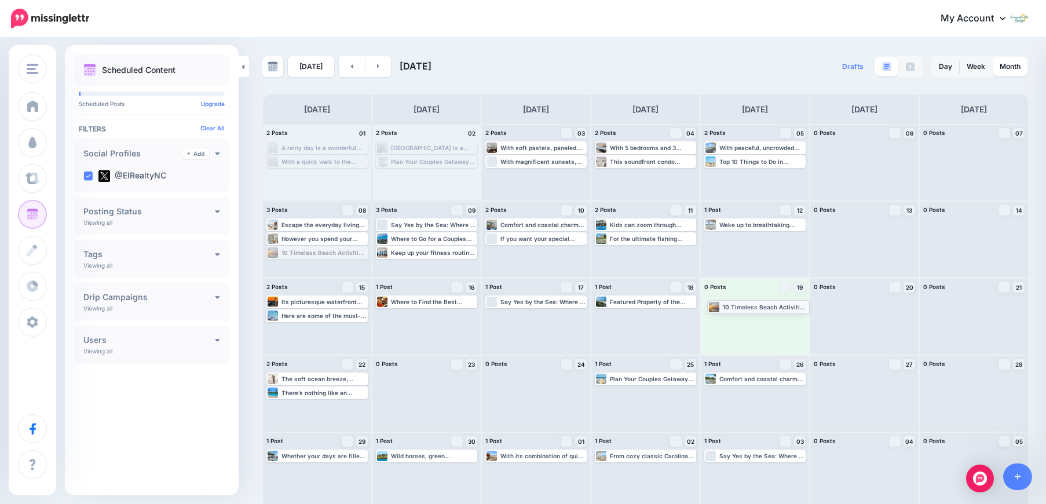
drag, startPoint x: 311, startPoint y: 255, endPoint x: 751, endPoint y: 309, distance: 444.2
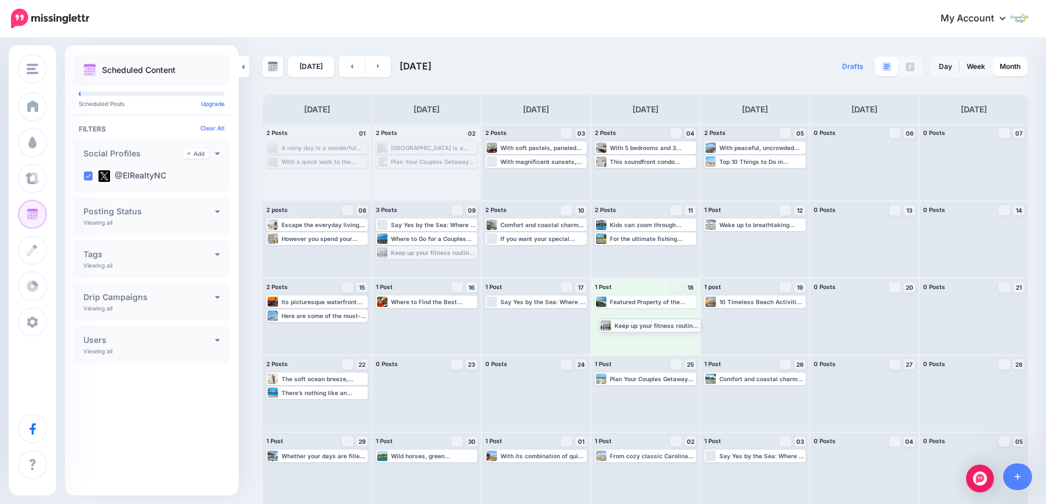
drag, startPoint x: 423, startPoint y: 254, endPoint x: 645, endPoint y: 327, distance: 233.4
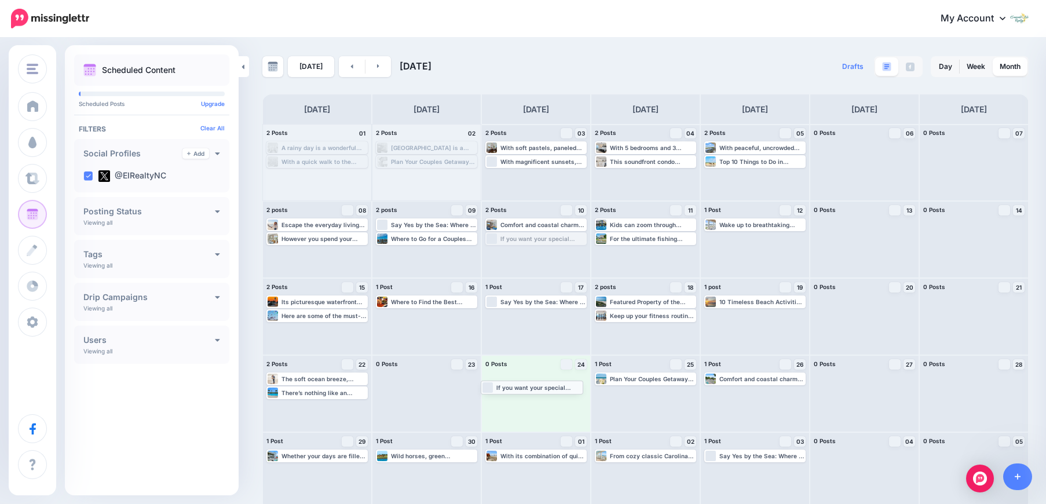
drag, startPoint x: 545, startPoint y: 243, endPoint x: 538, endPoint y: 391, distance: 148.5
